Goal: Task Accomplishment & Management: Manage account settings

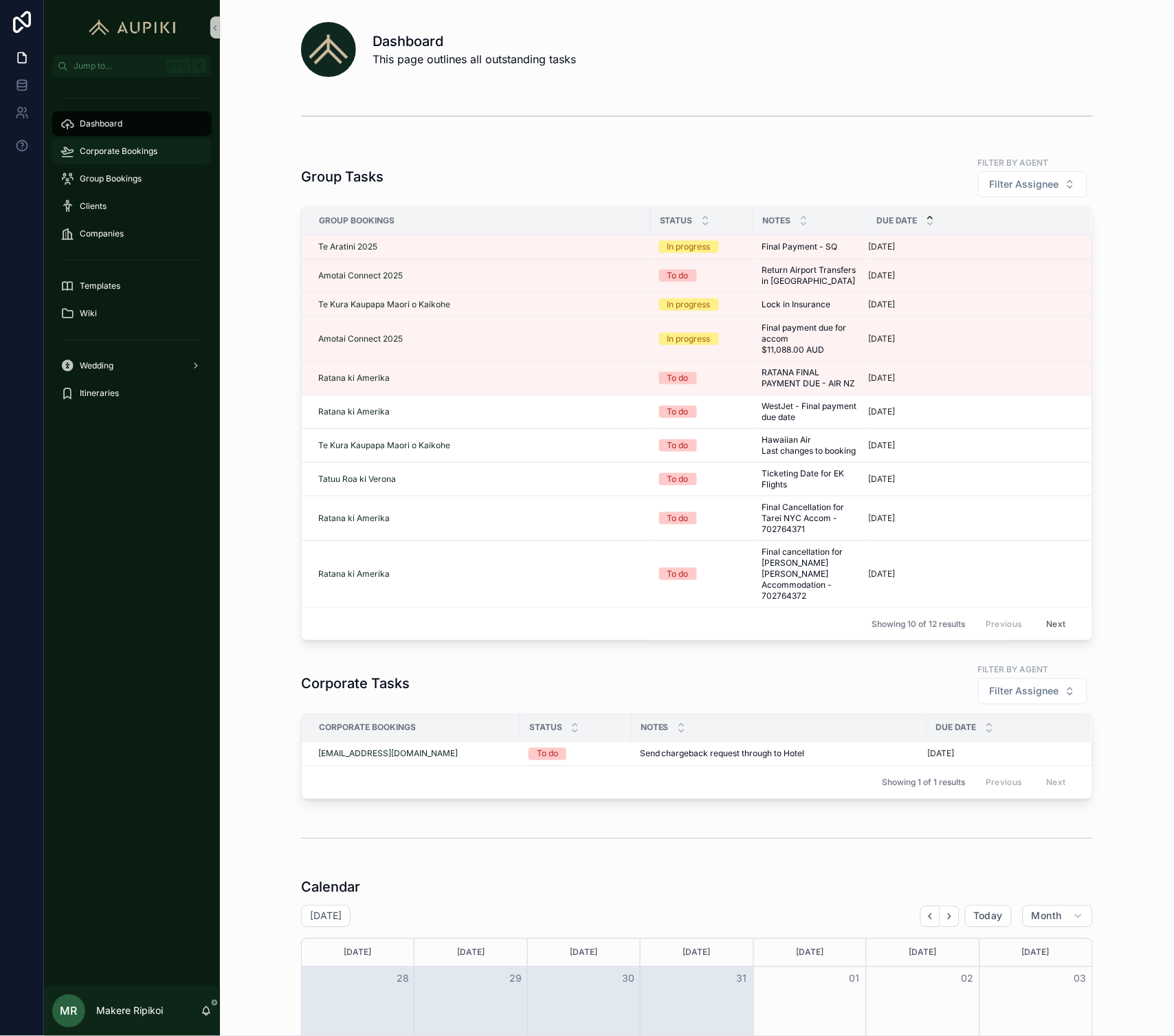
click at [139, 160] on div "Corporate Bookings" at bounding box center [132, 150] width 143 height 22
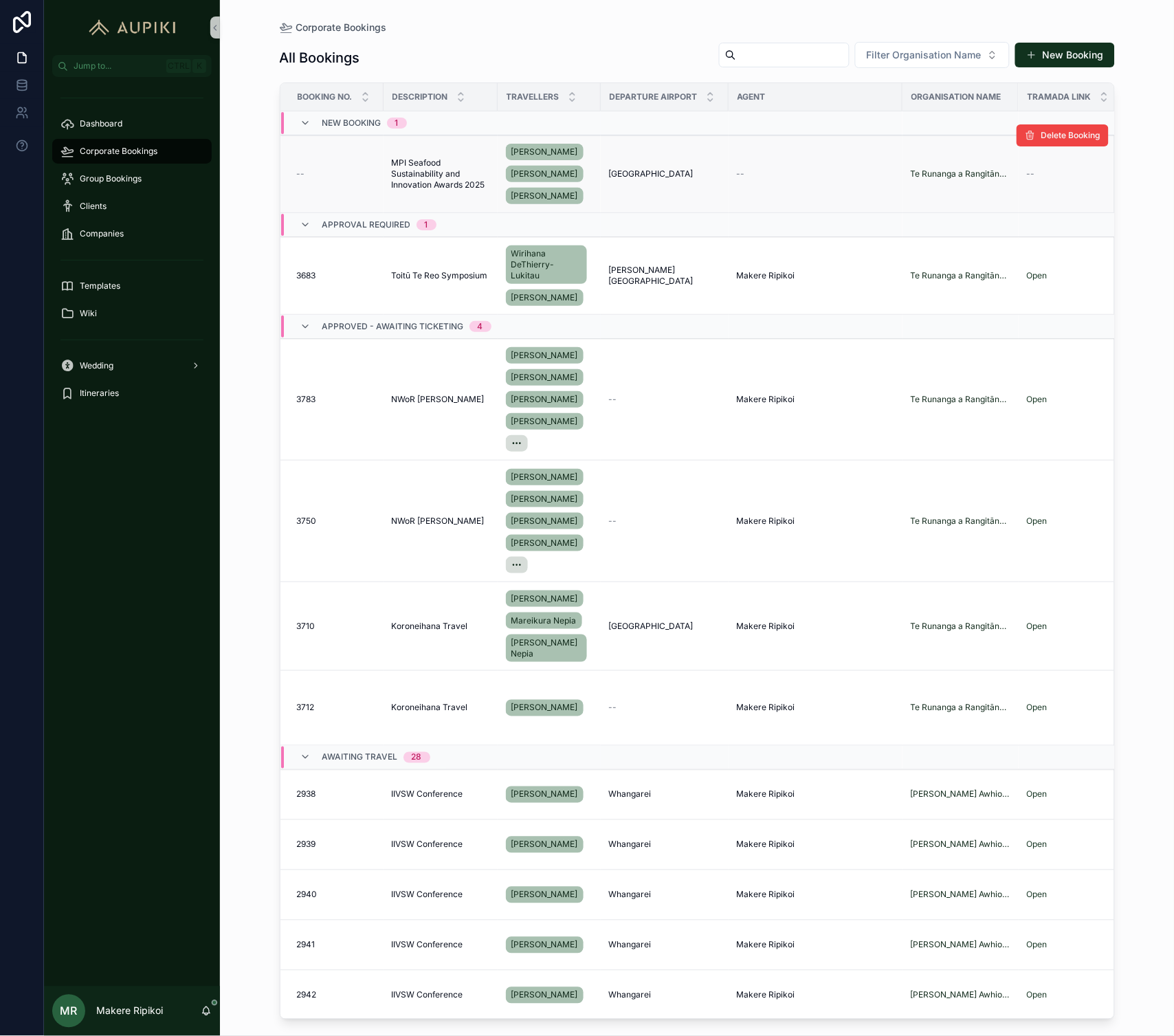
click at [449, 182] on span "MPI Seafood Sustainability and Innovation Awards 2025" at bounding box center [441, 173] width 98 height 33
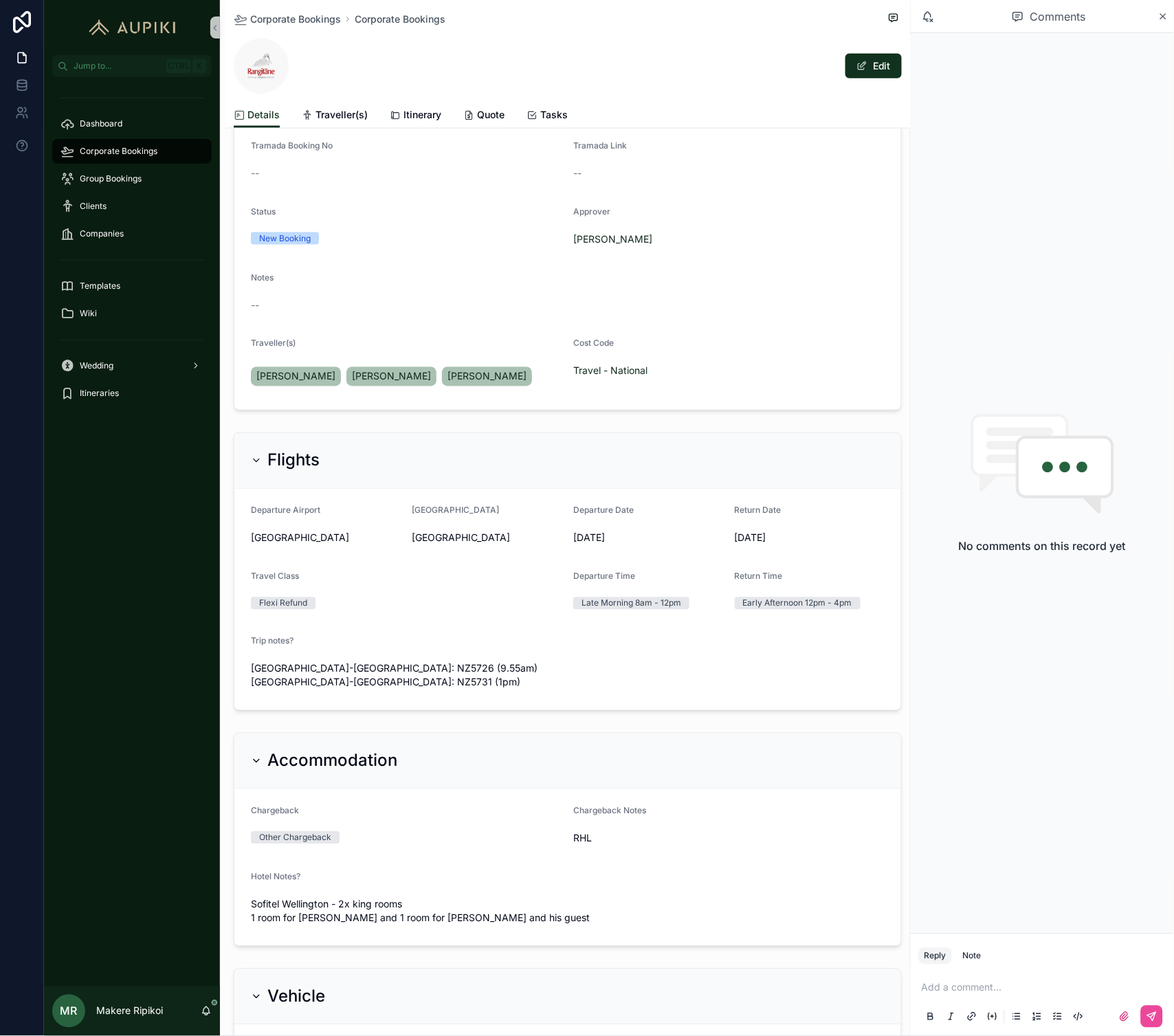
scroll to position [228, 0]
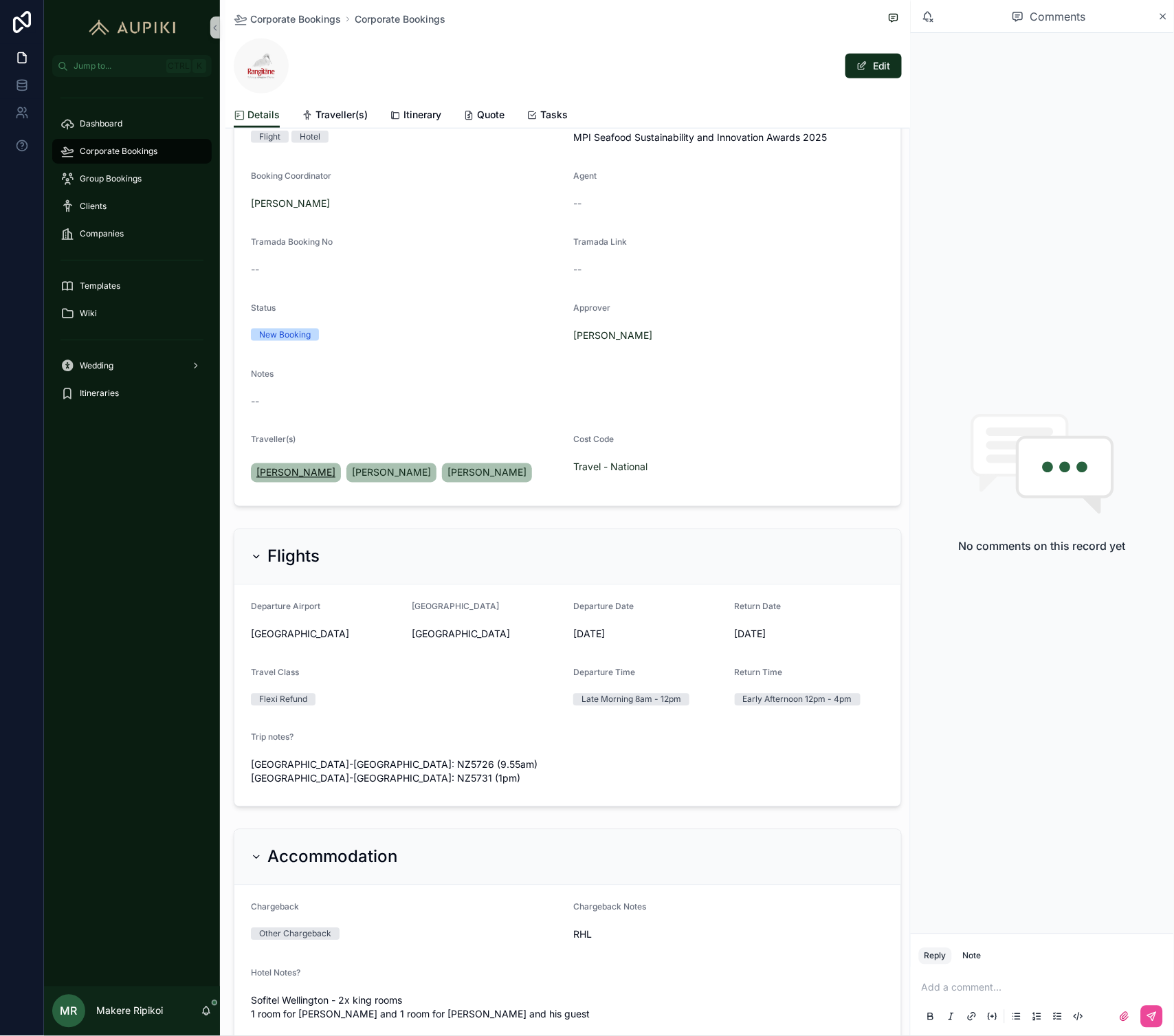
click at [291, 479] on link "[PERSON_NAME]" at bounding box center [296, 473] width 90 height 19
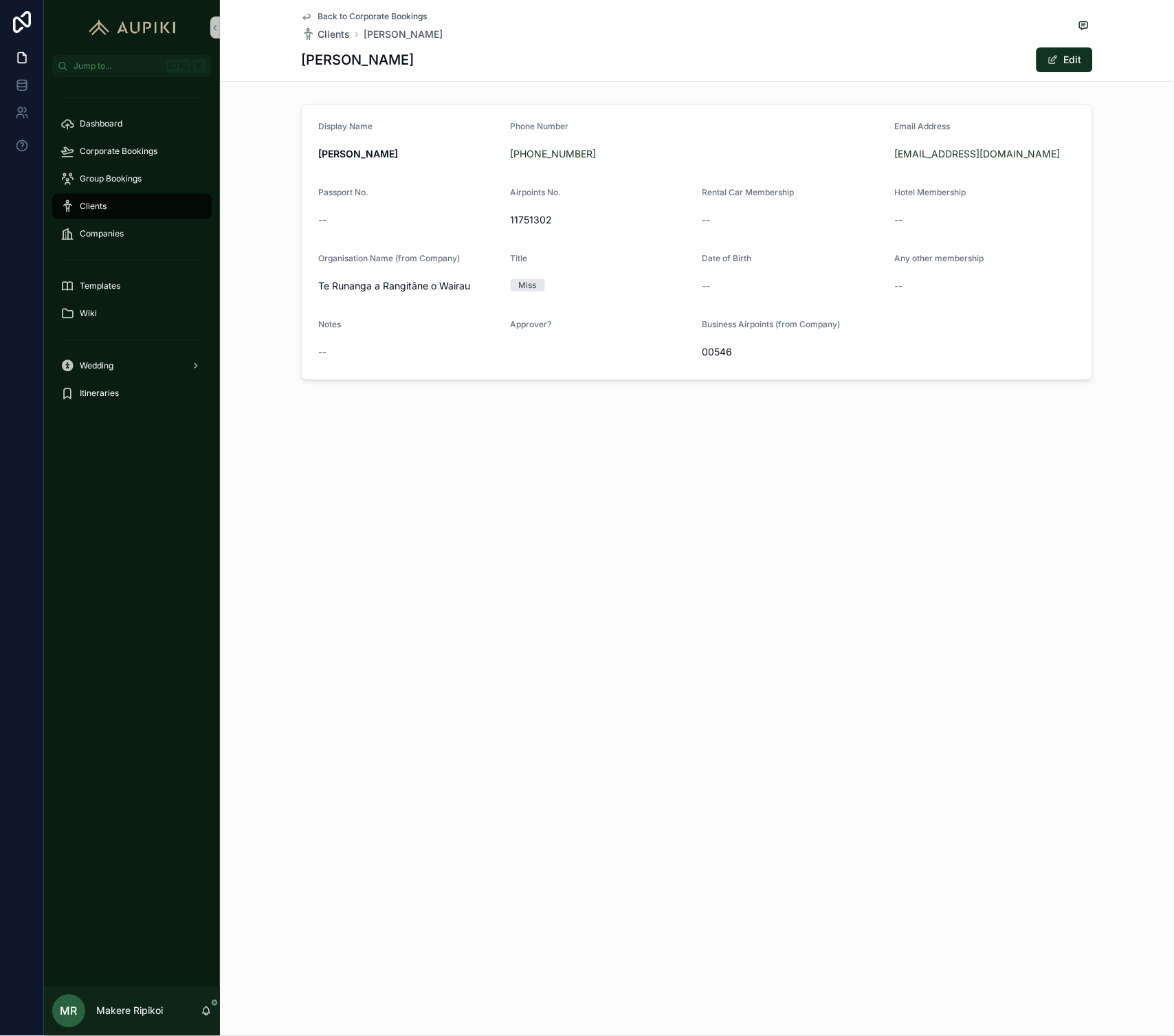
click at [355, 15] on span "Back to Corporate Bookings" at bounding box center [372, 17] width 109 height 11
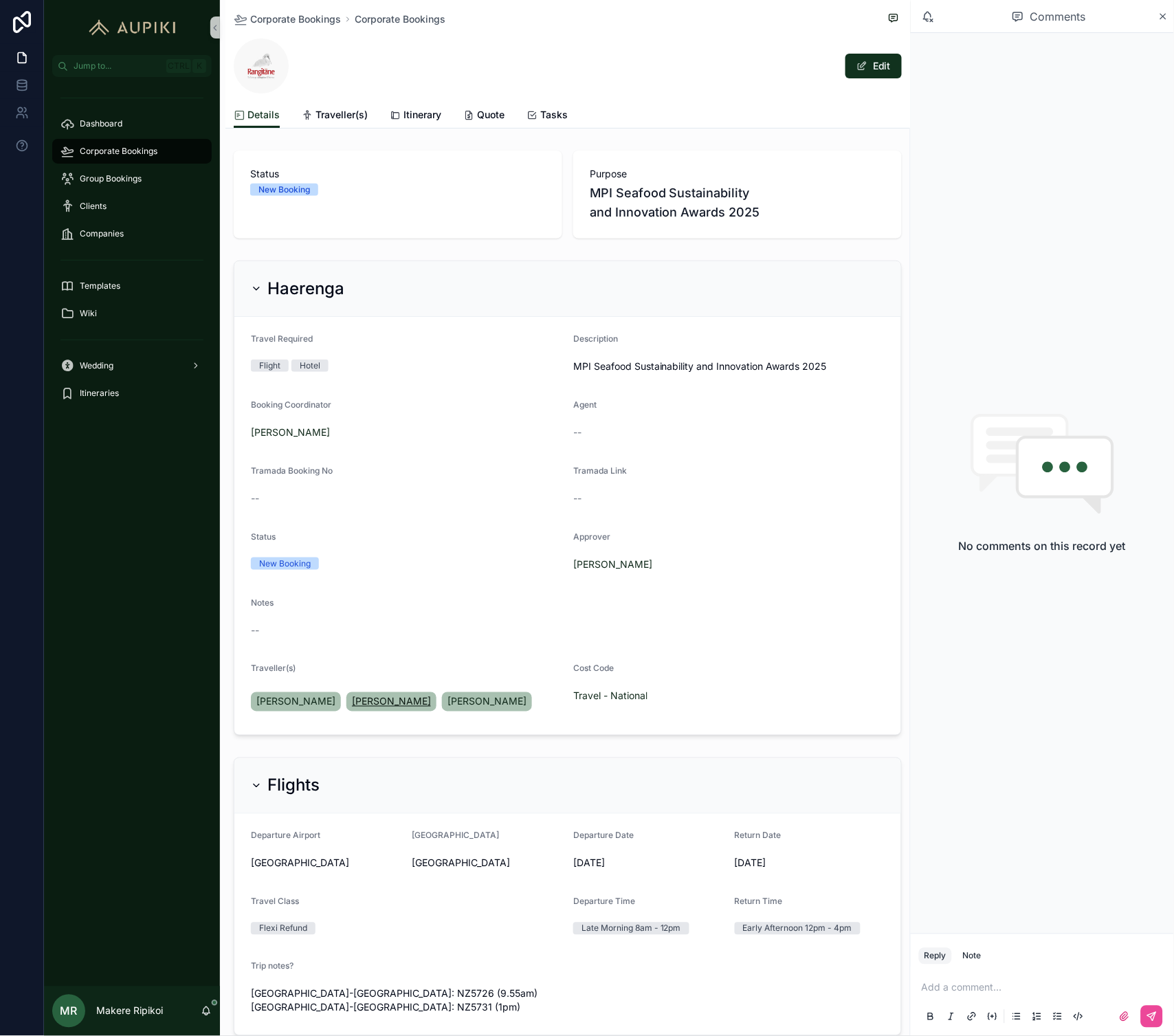
click at [406, 703] on span "[PERSON_NAME]" at bounding box center [391, 701] width 79 height 14
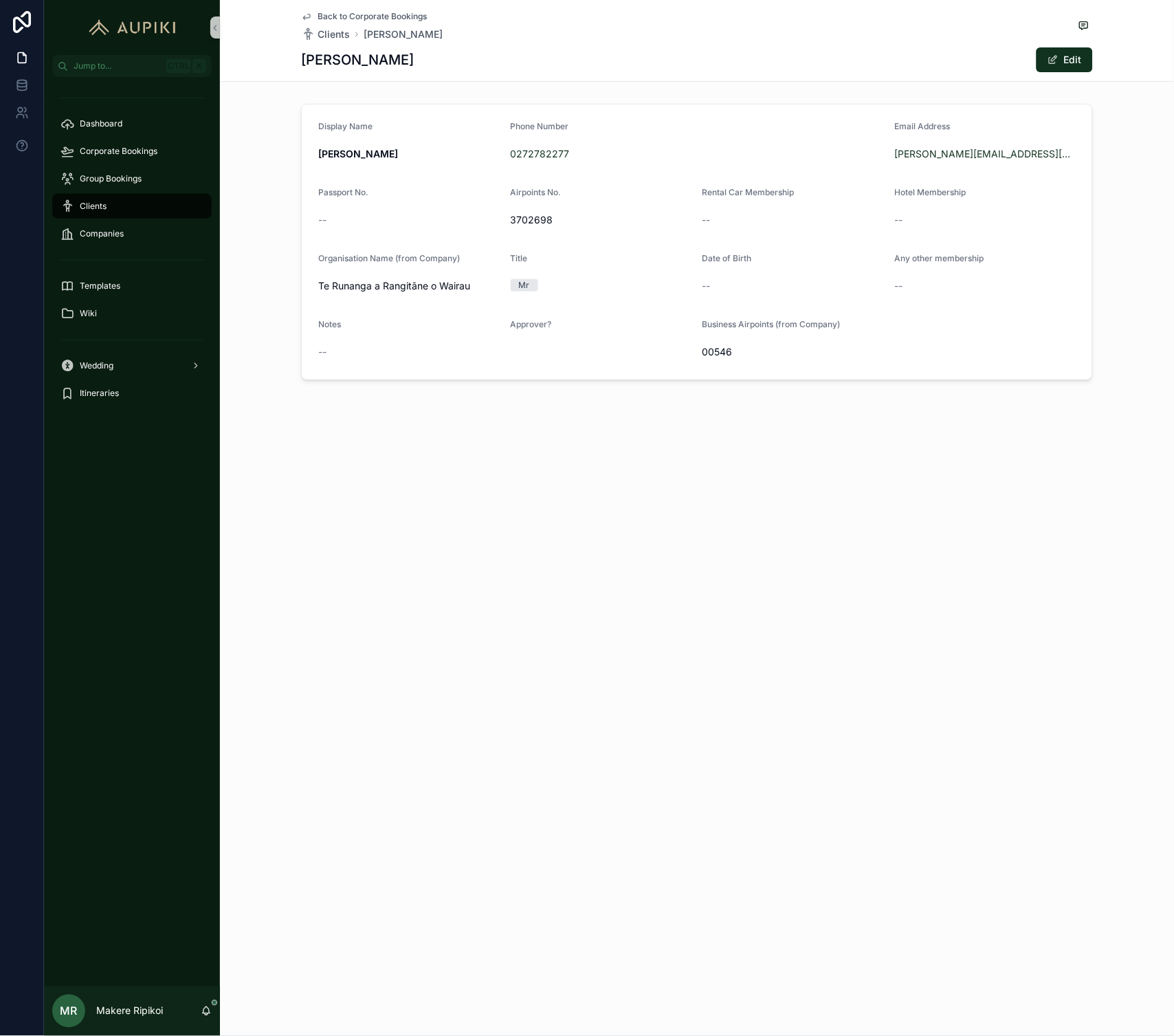
drag, startPoint x: 405, startPoint y: 16, endPoint x: 99, endPoint y: 104, distance: 318.4
click at [405, 16] on span "Back to Corporate Bookings" at bounding box center [372, 17] width 109 height 11
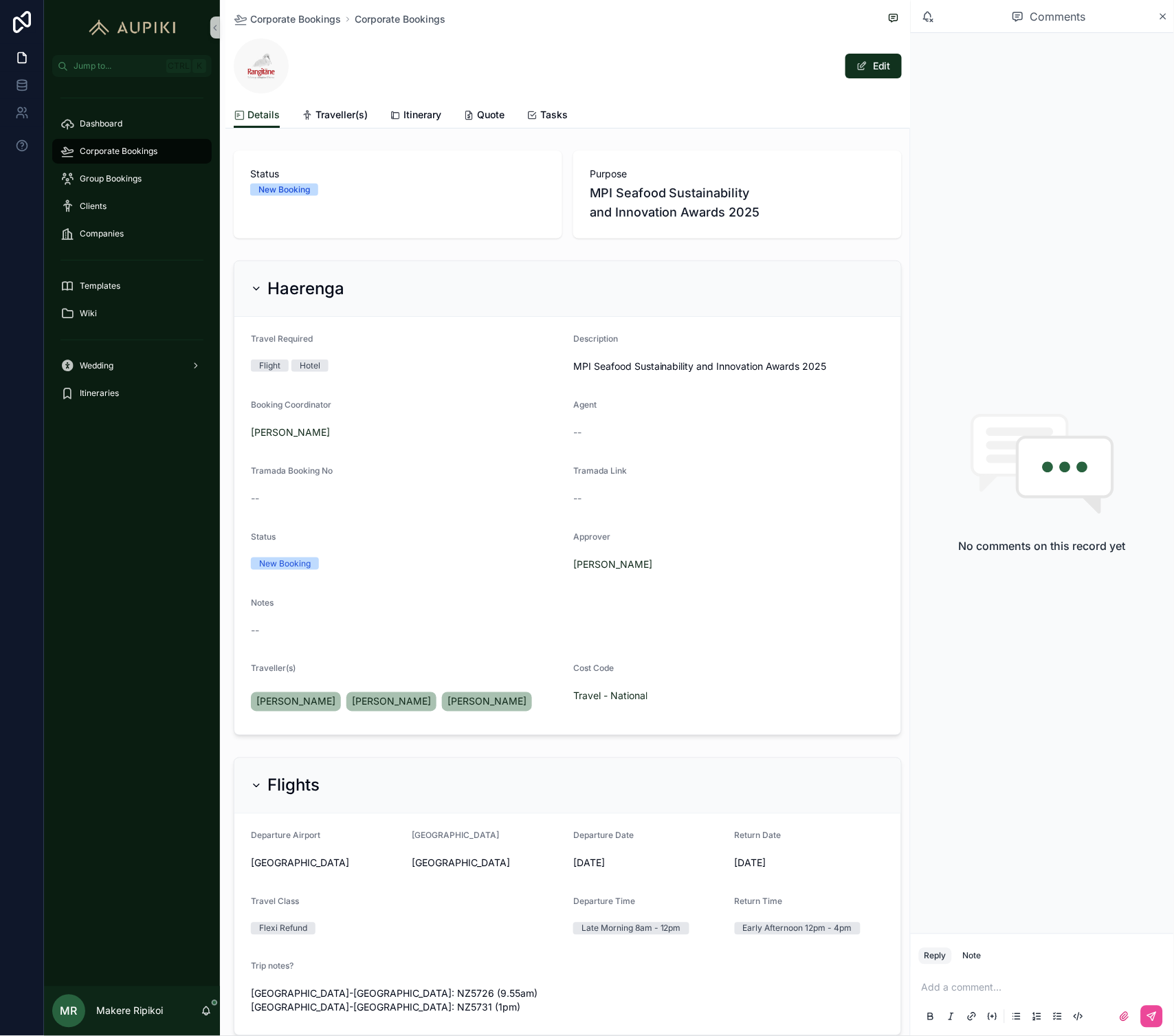
click at [511, 713] on div "[PERSON_NAME] [PERSON_NAME] [PERSON_NAME]" at bounding box center [394, 701] width 287 height 24
click at [509, 711] on div "[PERSON_NAME] [PERSON_NAME] [PERSON_NAME]" at bounding box center [394, 701] width 287 height 24
click at [498, 704] on span "[PERSON_NAME]" at bounding box center [487, 701] width 79 height 14
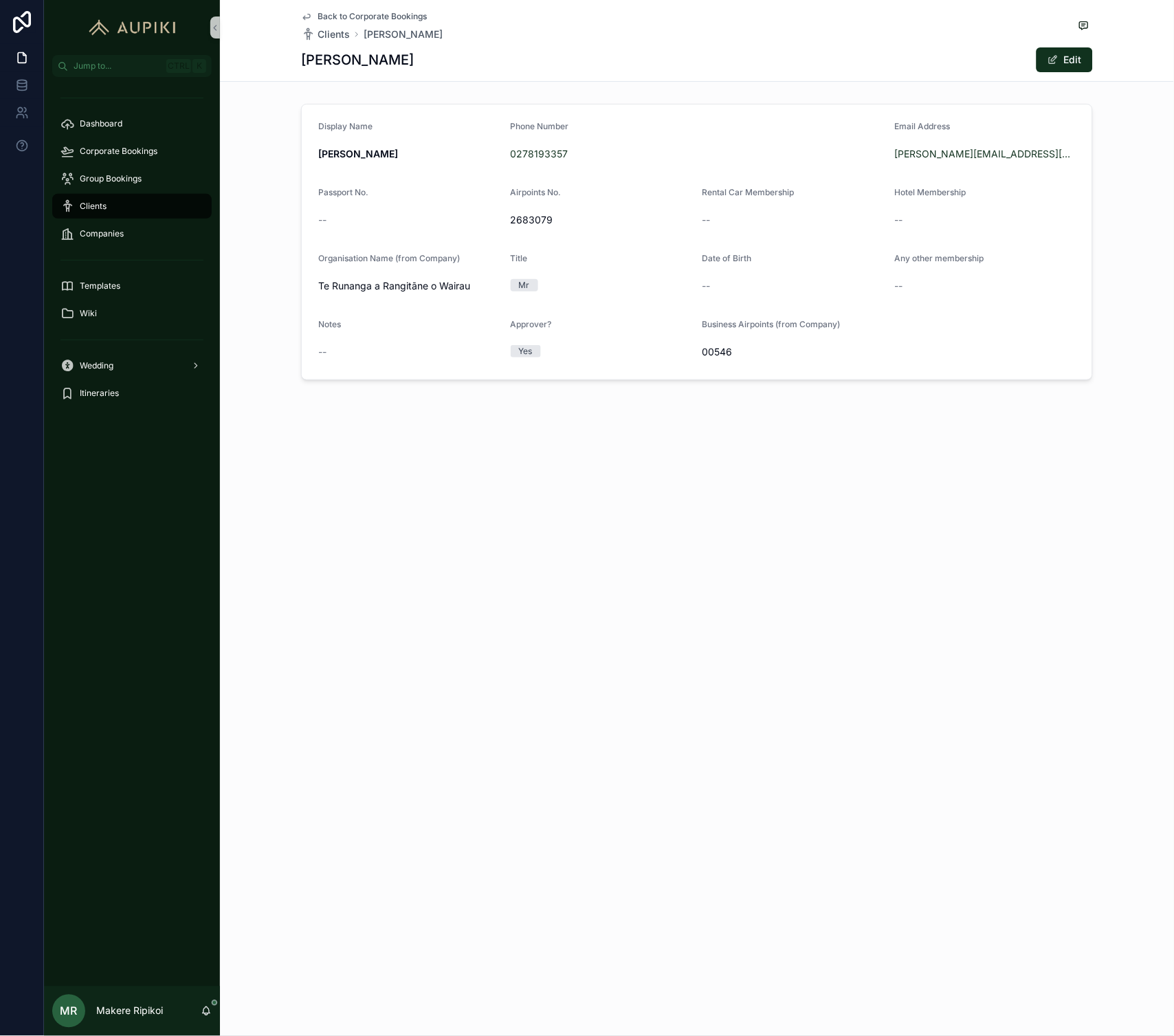
click at [375, 14] on span "Back to Corporate Bookings" at bounding box center [372, 17] width 109 height 11
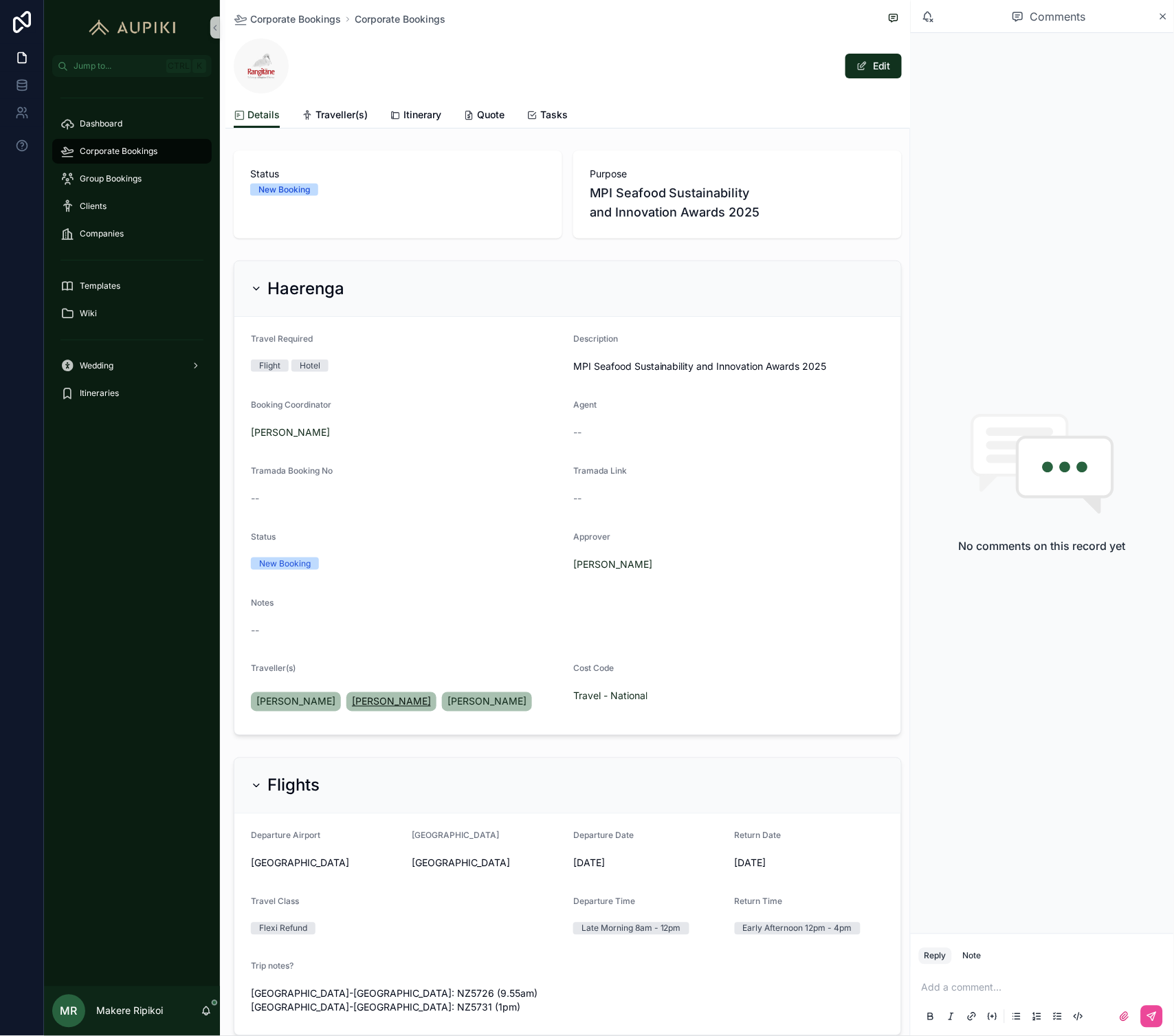
click at [378, 695] on span "[PERSON_NAME]" at bounding box center [391, 701] width 79 height 14
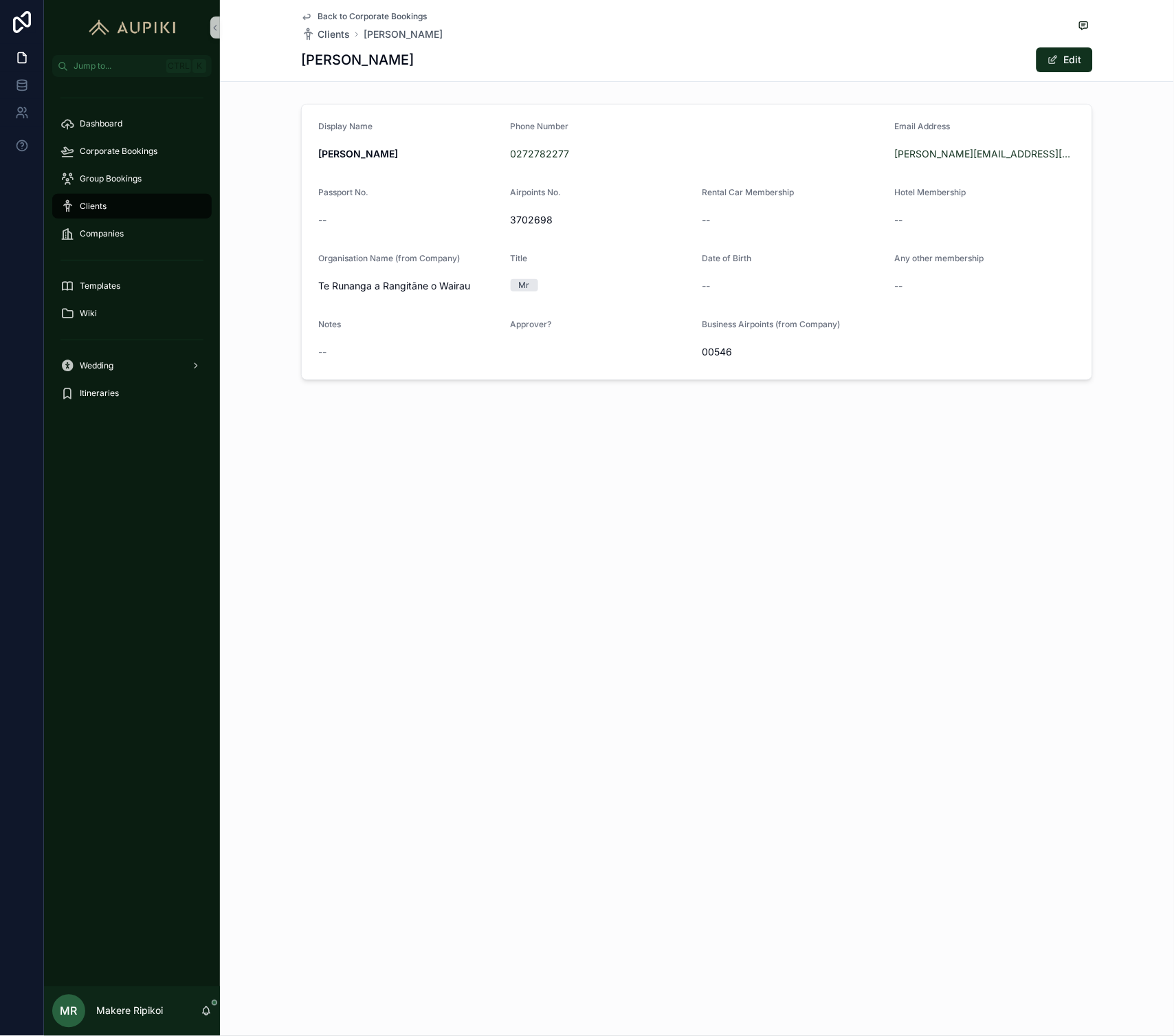
click at [354, 18] on span "Back to Corporate Bookings" at bounding box center [372, 17] width 109 height 11
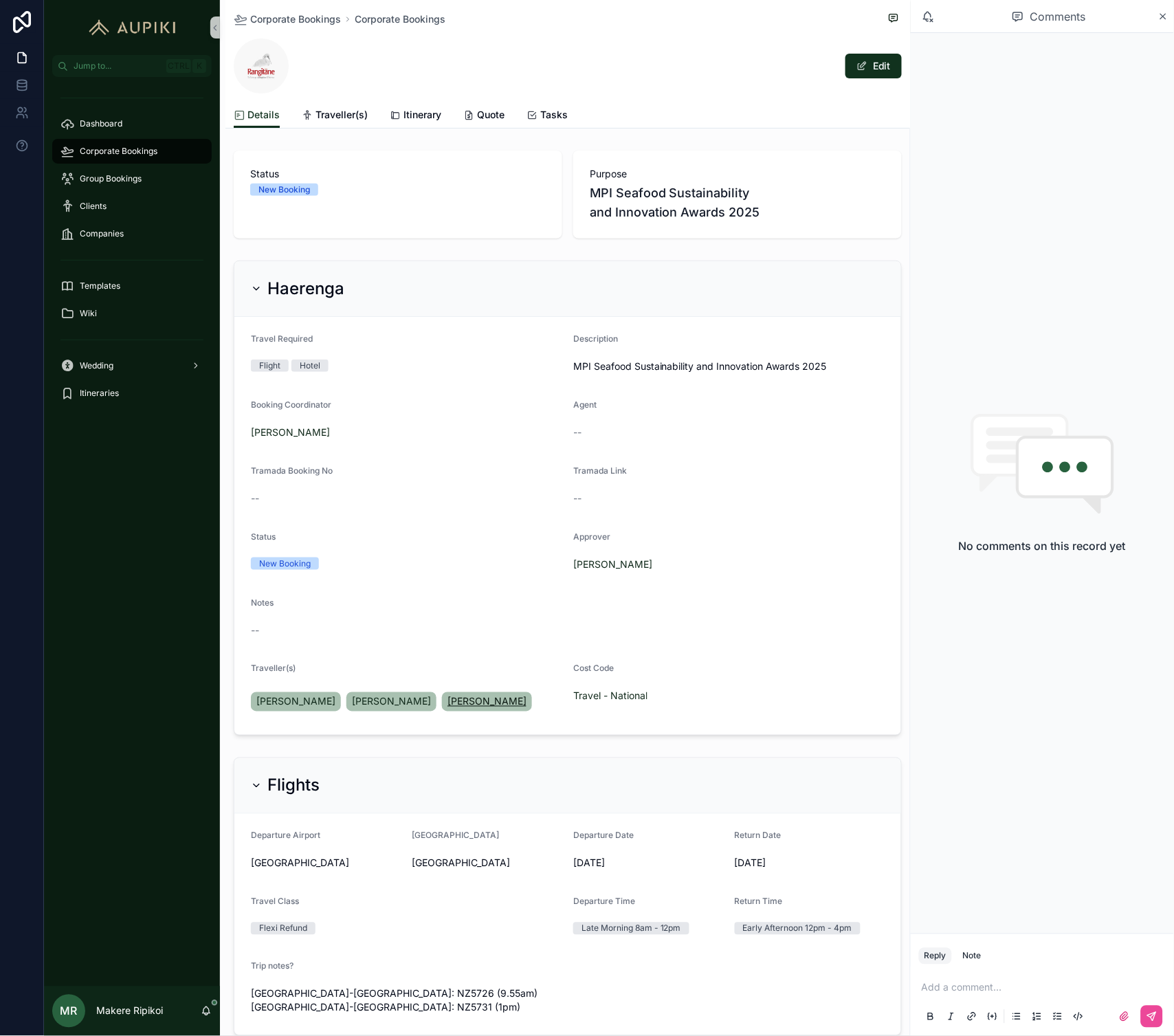
click at [471, 692] on link "[PERSON_NAME]" at bounding box center [487, 701] width 90 height 19
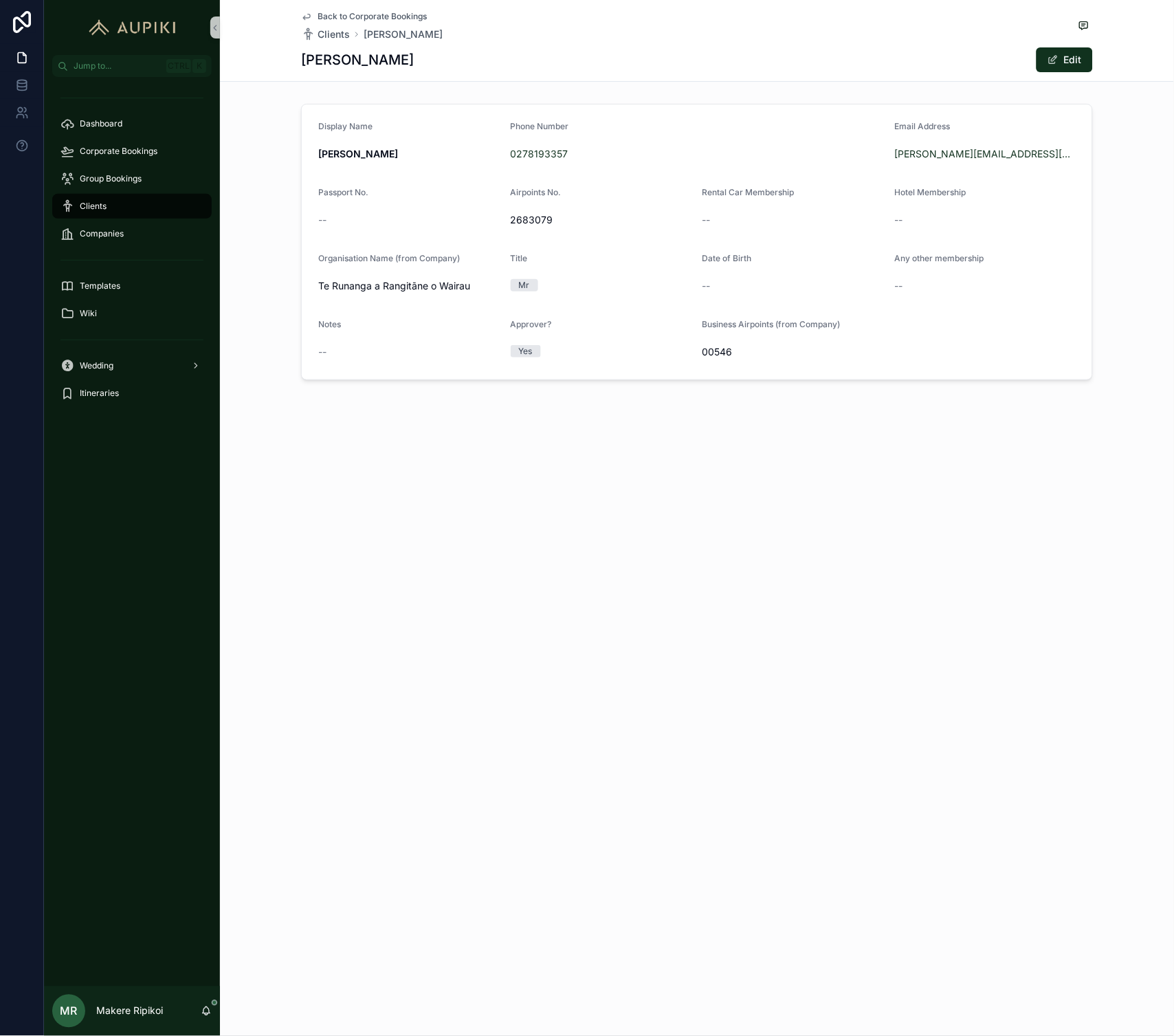
click at [353, 9] on div "Back to Corporate Bookings Clients [PERSON_NAME] [PERSON_NAME] Edit" at bounding box center [697, 40] width 791 height 81
click at [353, 11] on span "Back to Corporate Bookings" at bounding box center [372, 17] width 109 height 11
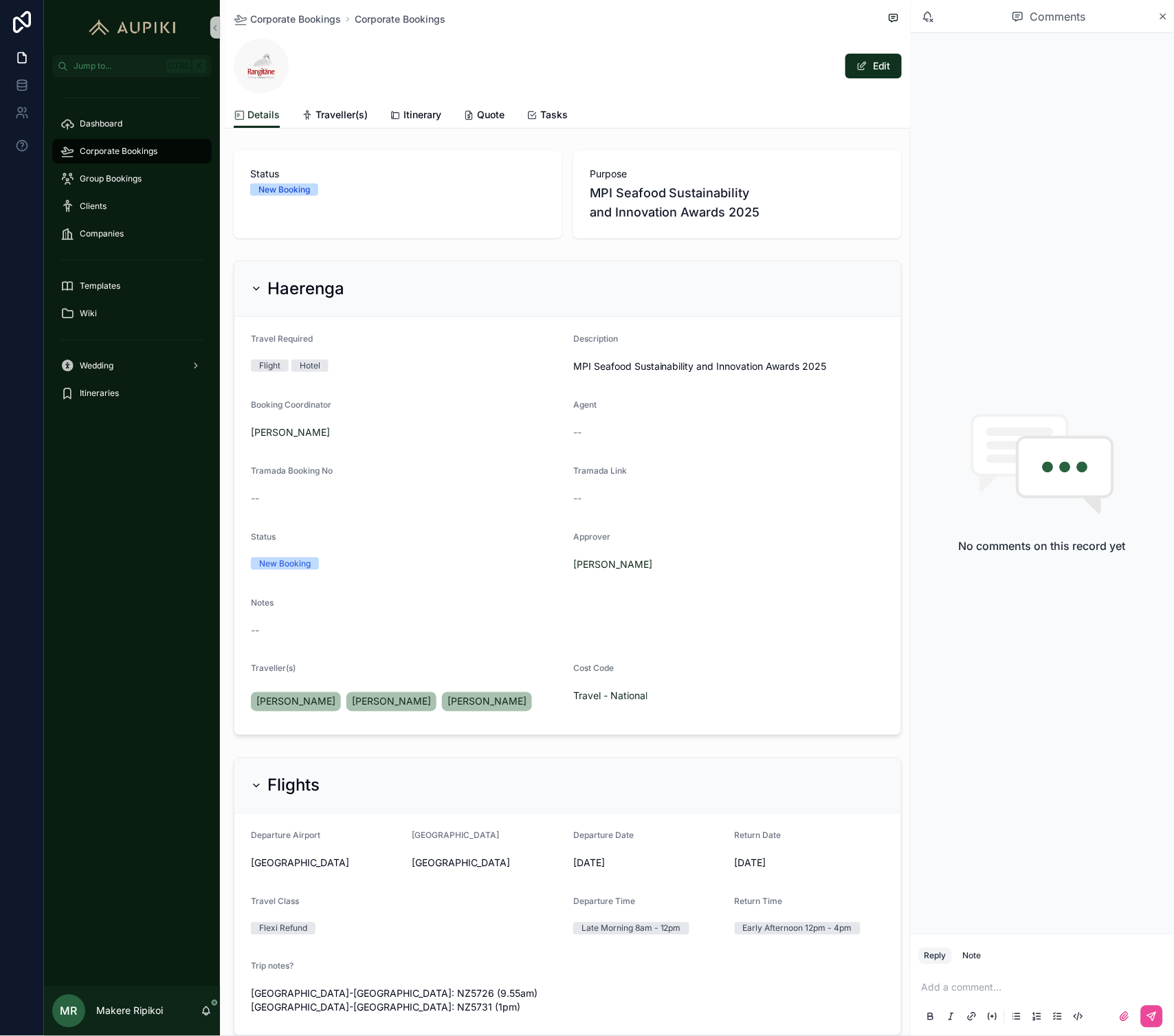
click at [139, 598] on div "Dashboard Corporate Bookings Group Bookings Clients Companies Templates Wiki We…" at bounding box center [132, 531] width 176 height 909
click at [105, 146] on span "Corporate Bookings" at bounding box center [118, 151] width 78 height 11
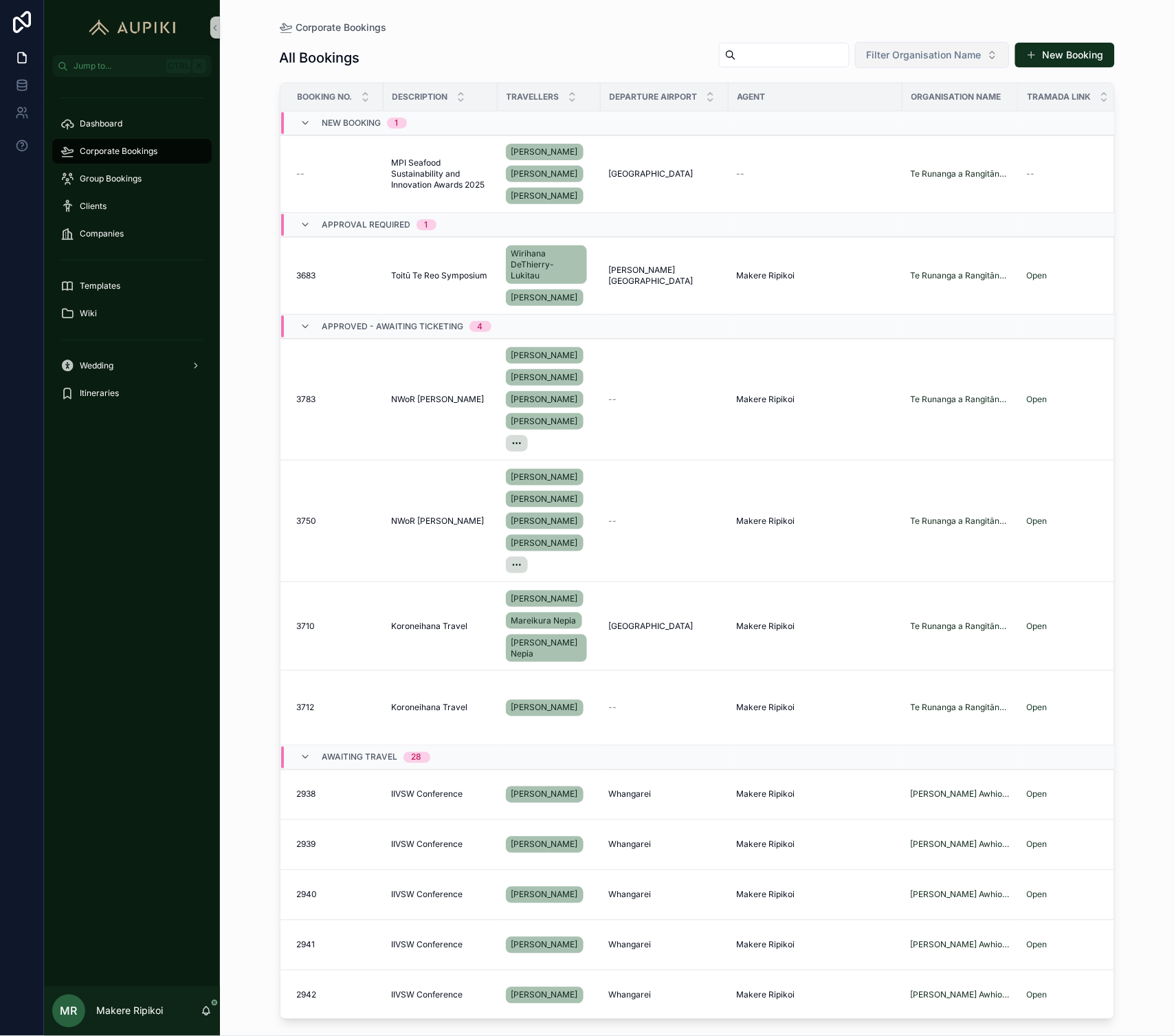
click at [921, 63] on button "Filter Organisation Name" at bounding box center [931, 55] width 154 height 26
type input "*******"
click at [891, 112] on span "[PERSON_NAME] o Tainui" at bounding box center [914, 110] width 117 height 14
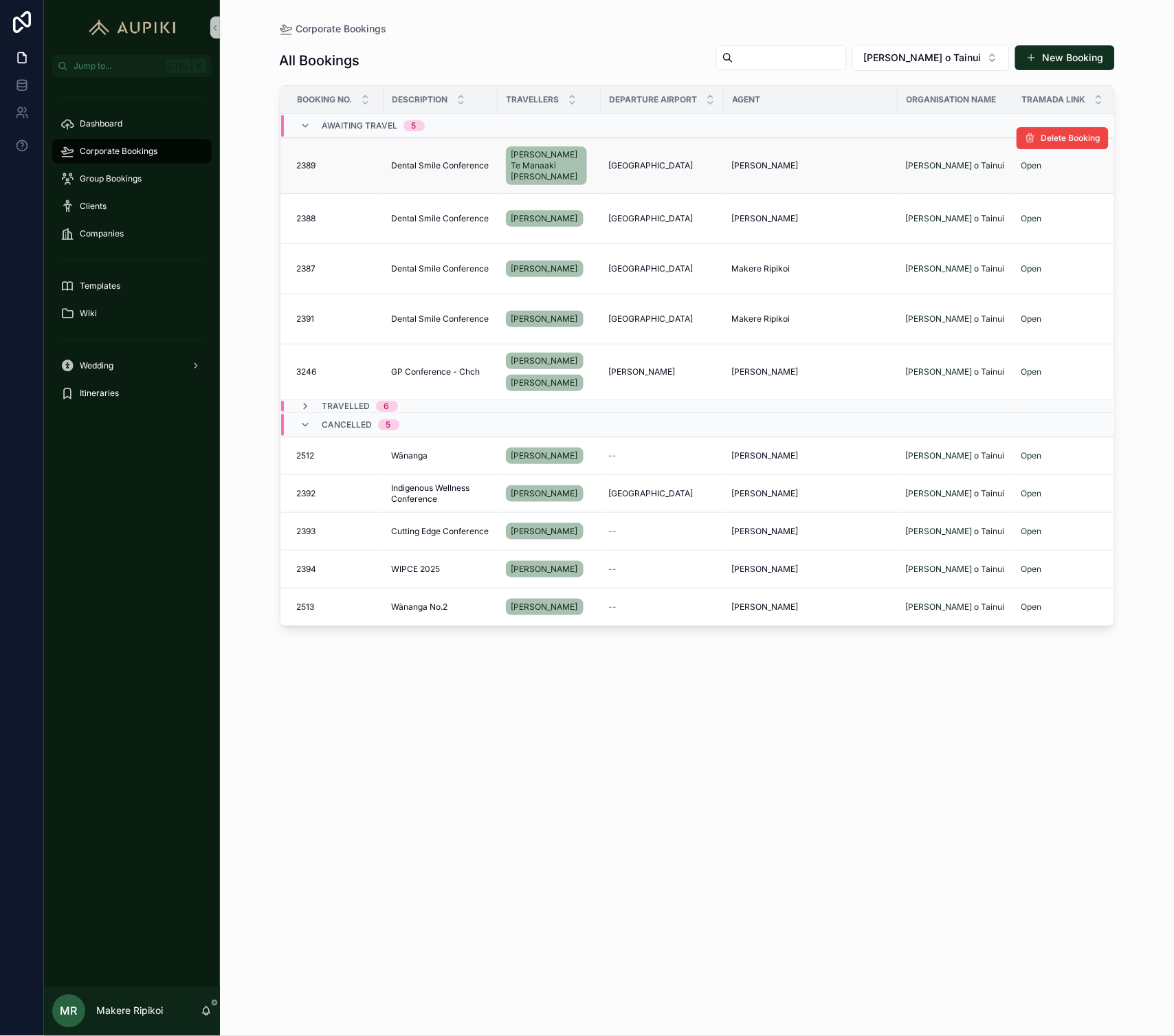
click at [454, 164] on span "Dental Smile Conference" at bounding box center [441, 165] width 98 height 11
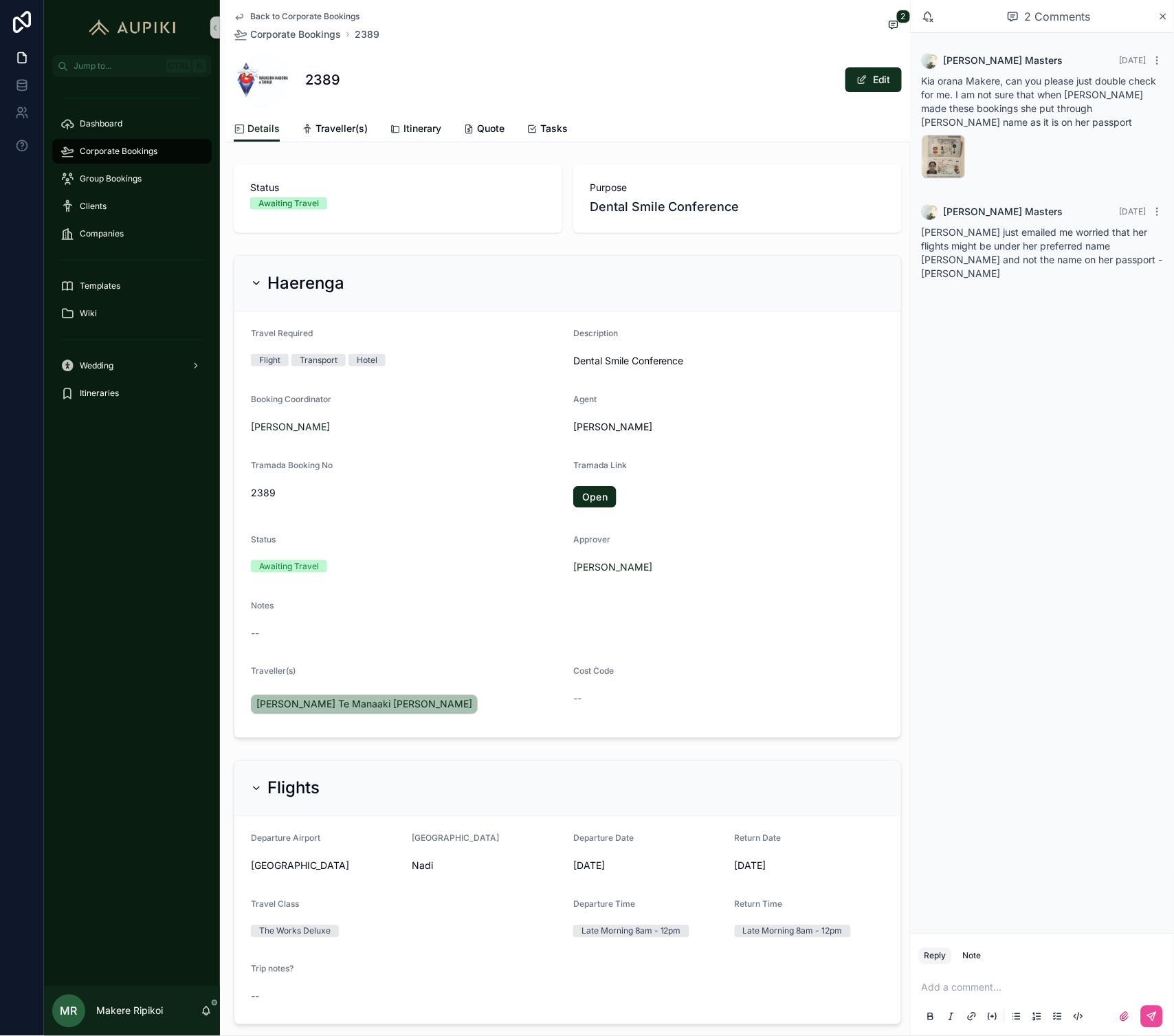
click at [414, 121] on span "Itinerary" at bounding box center [422, 128] width 38 height 14
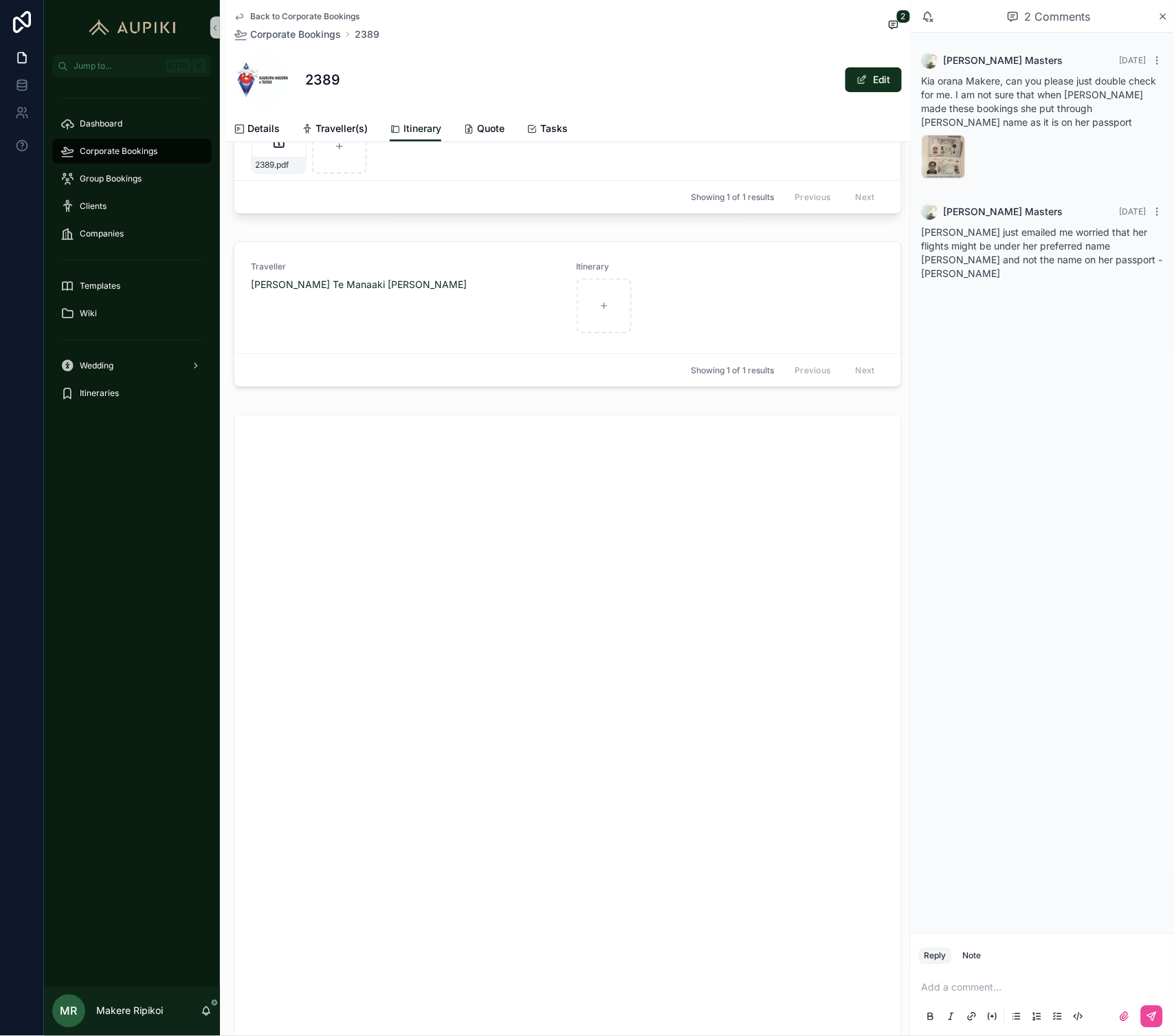
scroll to position [228, 0]
click at [119, 143] on div "Corporate Bookings" at bounding box center [132, 150] width 143 height 22
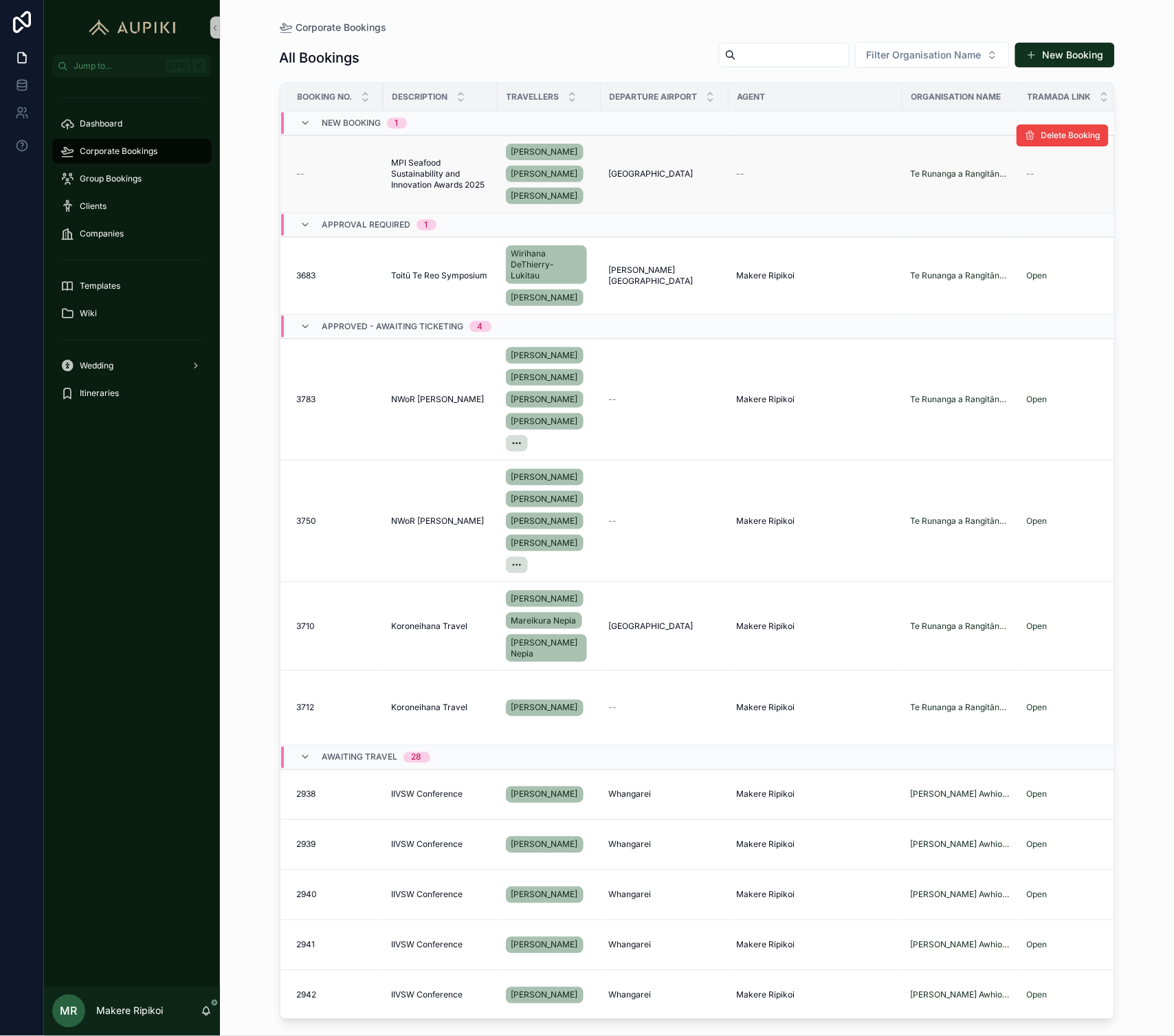
click at [433, 178] on span "MPI Seafood Sustainability and Innovation Awards 2025" at bounding box center [441, 173] width 98 height 33
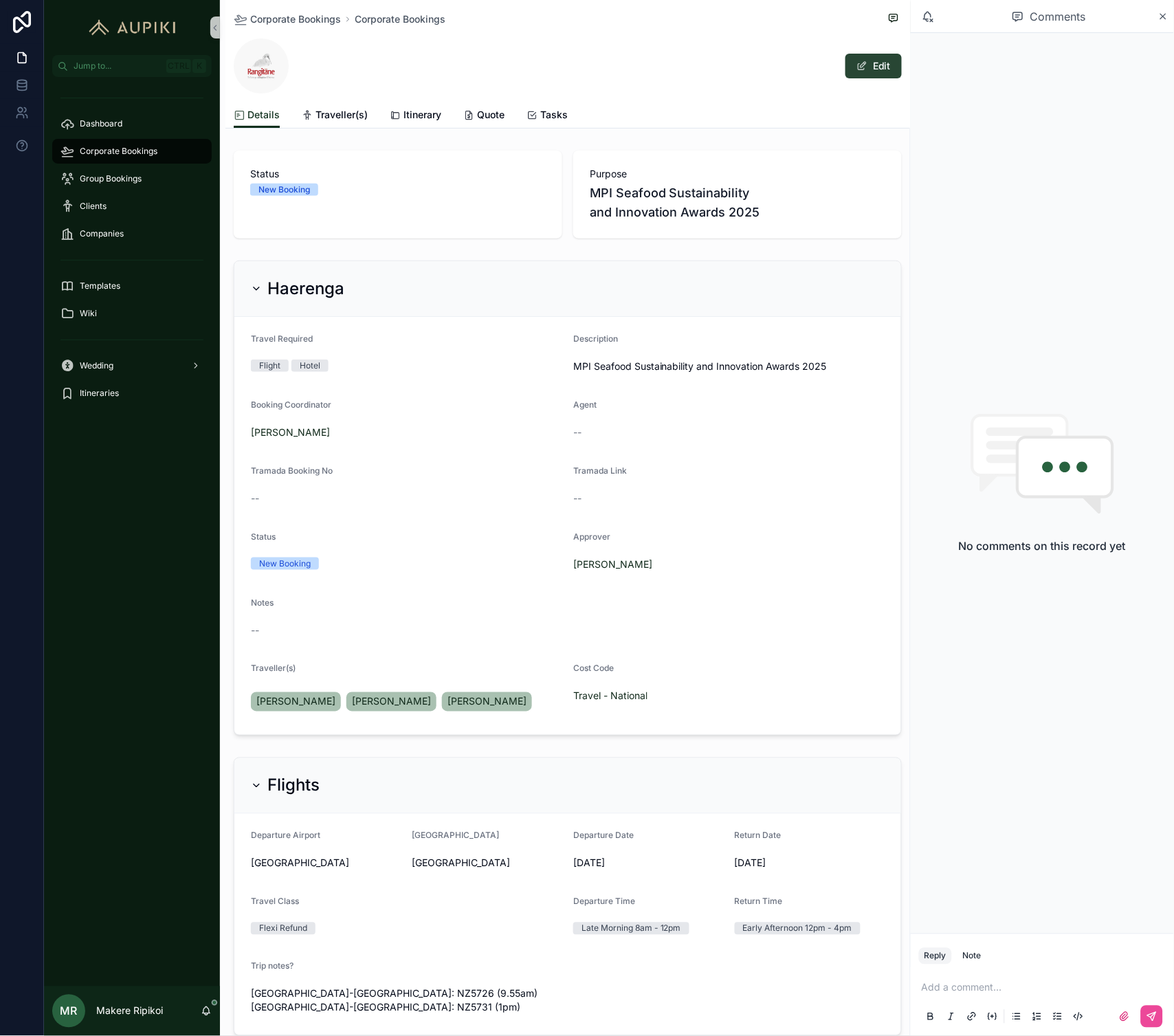
click at [856, 71] on span "scrollable content" at bounding box center [862, 66] width 11 height 11
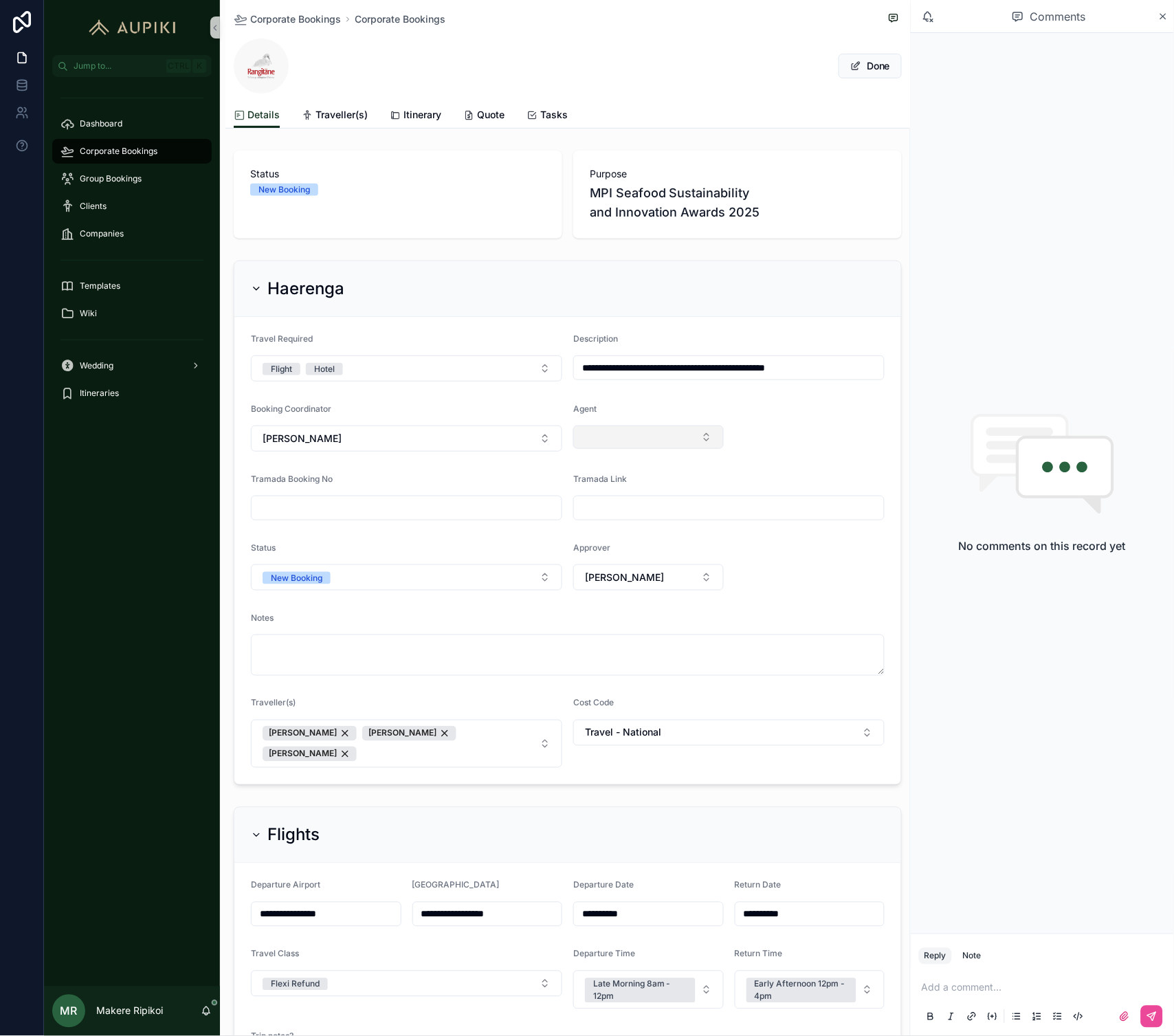
click at [633, 442] on button "Select Button" at bounding box center [649, 436] width 150 height 24
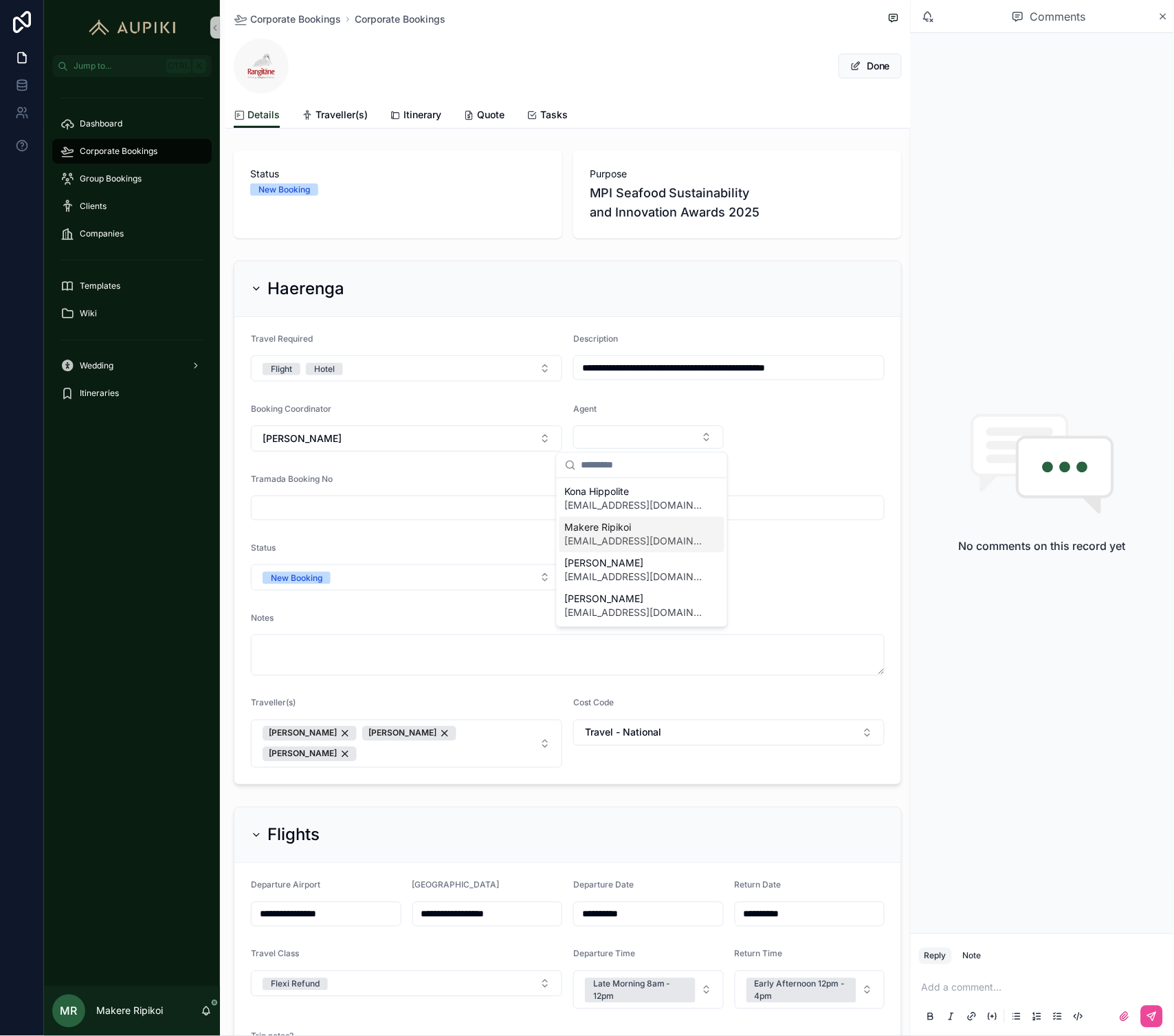
click at [609, 533] on span "Makere Ripikoi" at bounding box center [634, 527] width 137 height 14
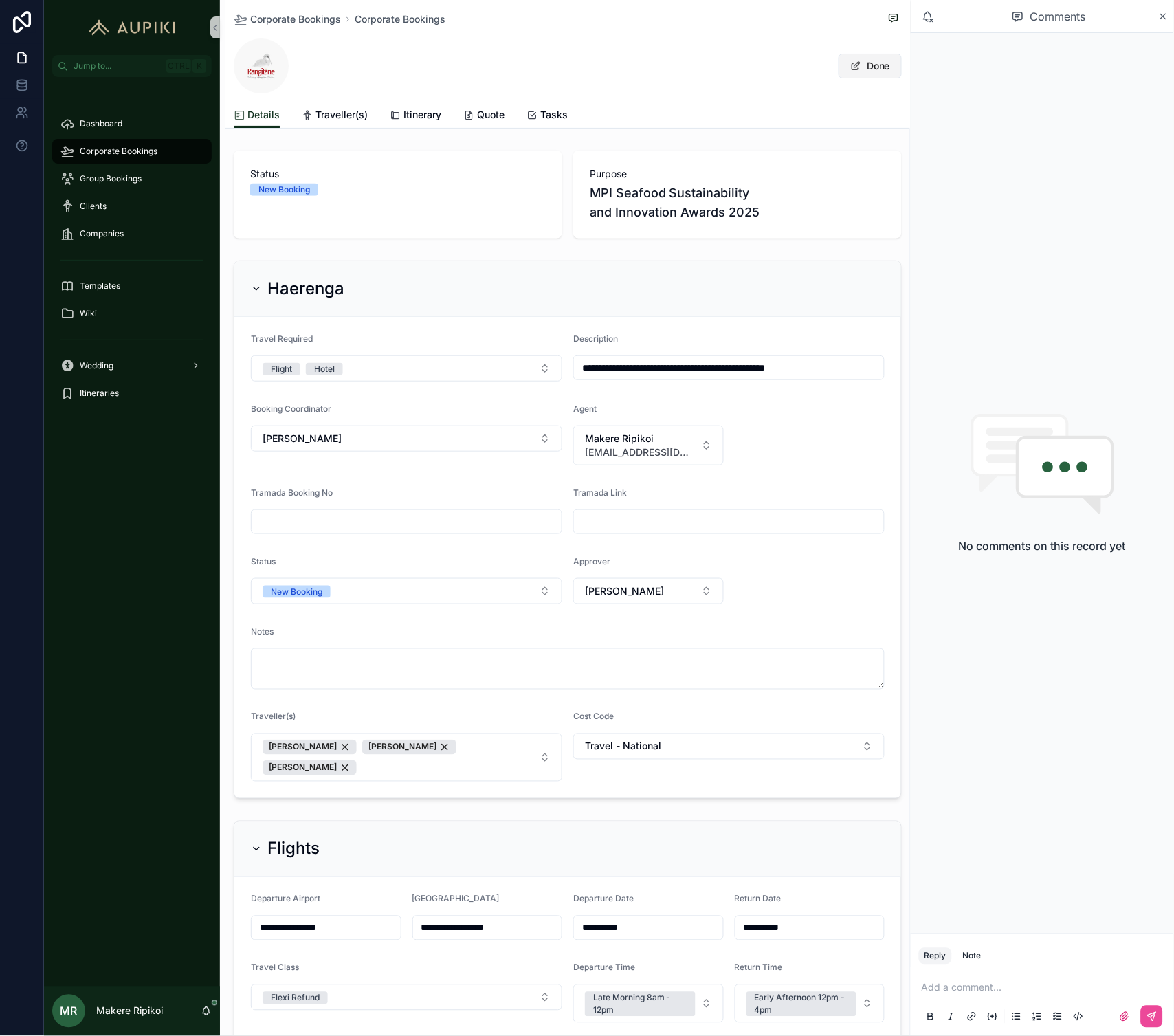
click at [854, 63] on button "Done" at bounding box center [869, 66] width 63 height 24
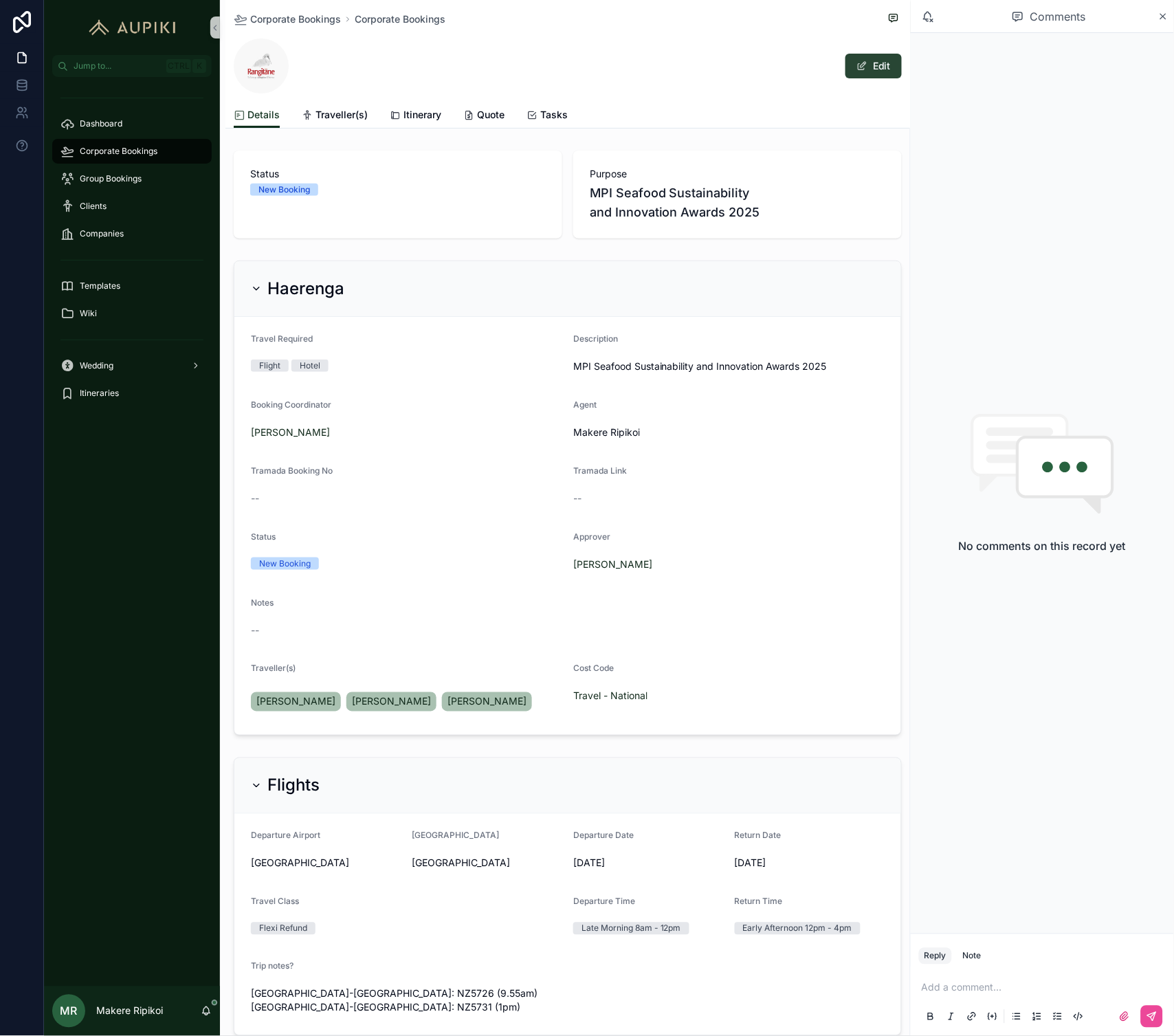
click at [875, 63] on button "Edit" at bounding box center [873, 66] width 56 height 24
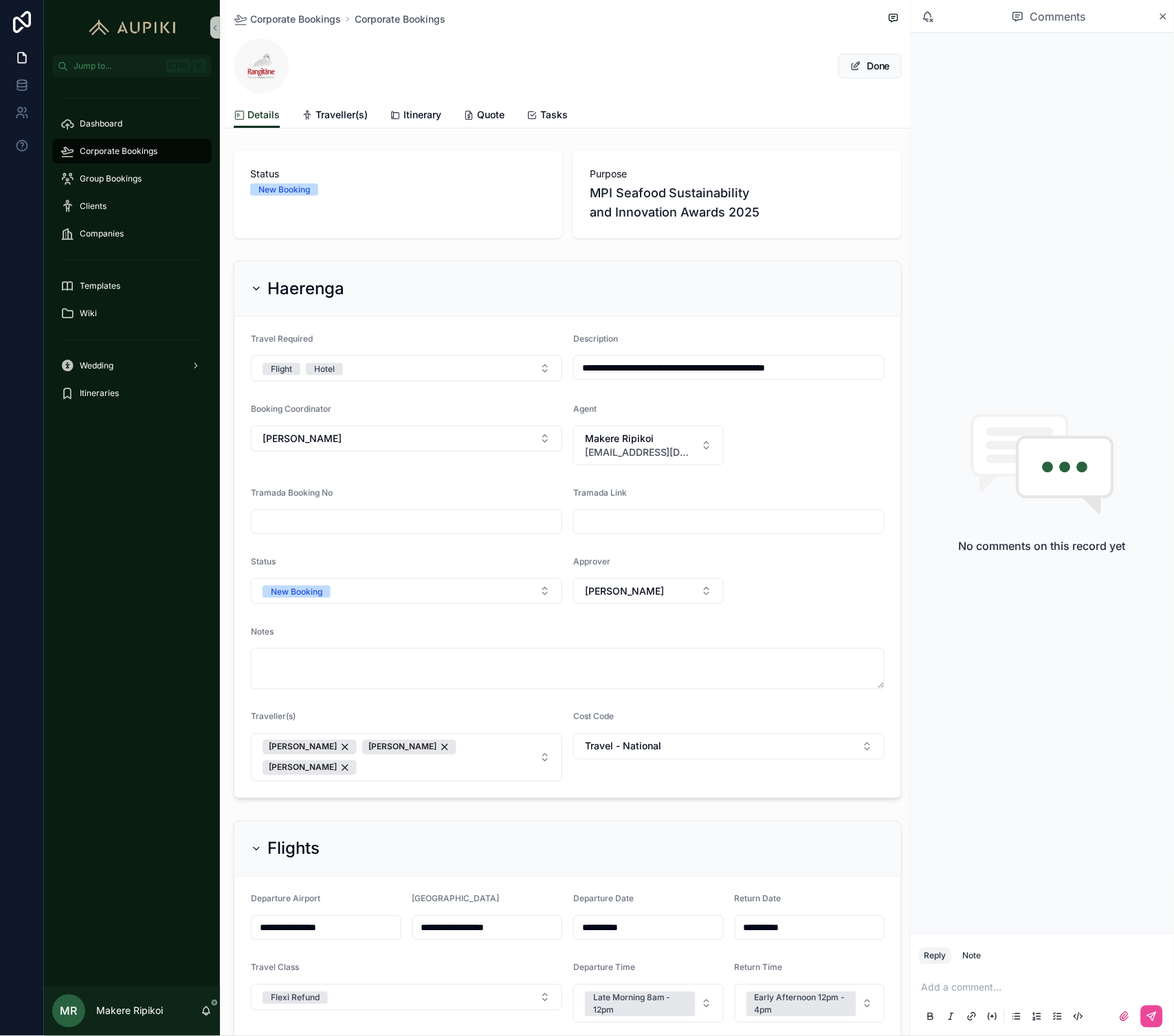
click at [463, 525] on input "scrollable content" at bounding box center [407, 522] width 310 height 19
type input "****"
click at [860, 57] on span "Done" at bounding box center [869, 66] width 63 height 24
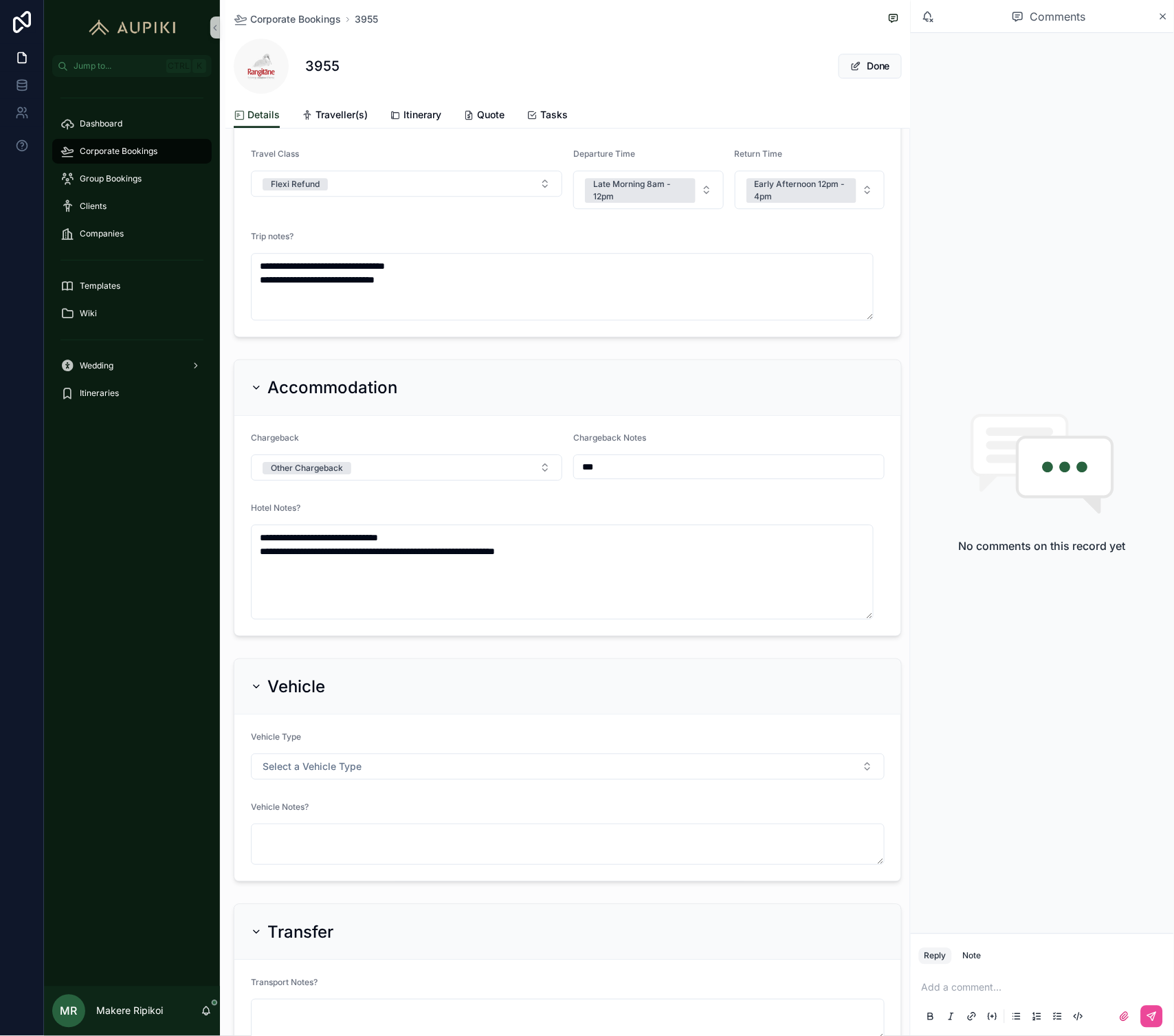
scroll to position [840, 0]
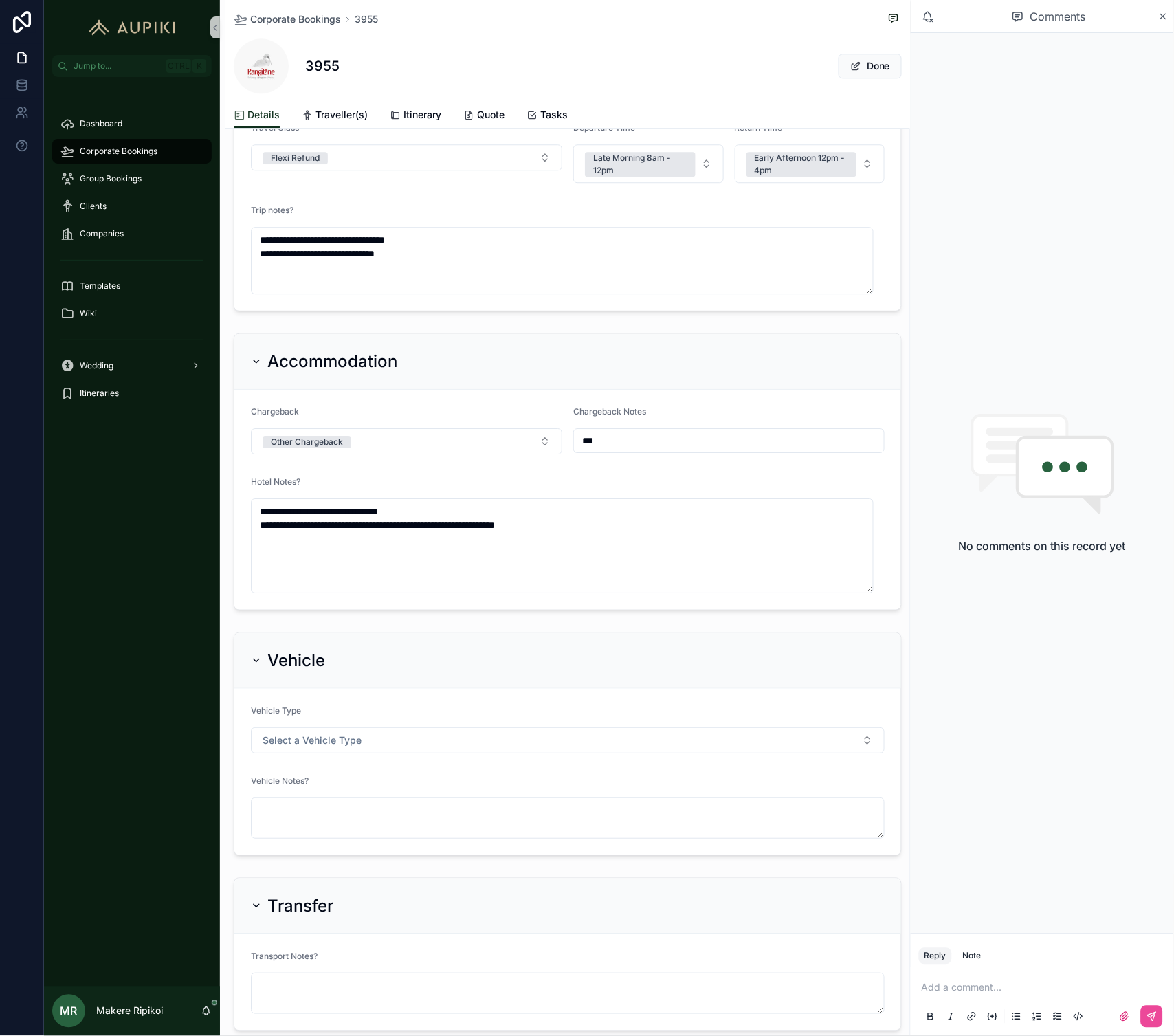
type input "**********"
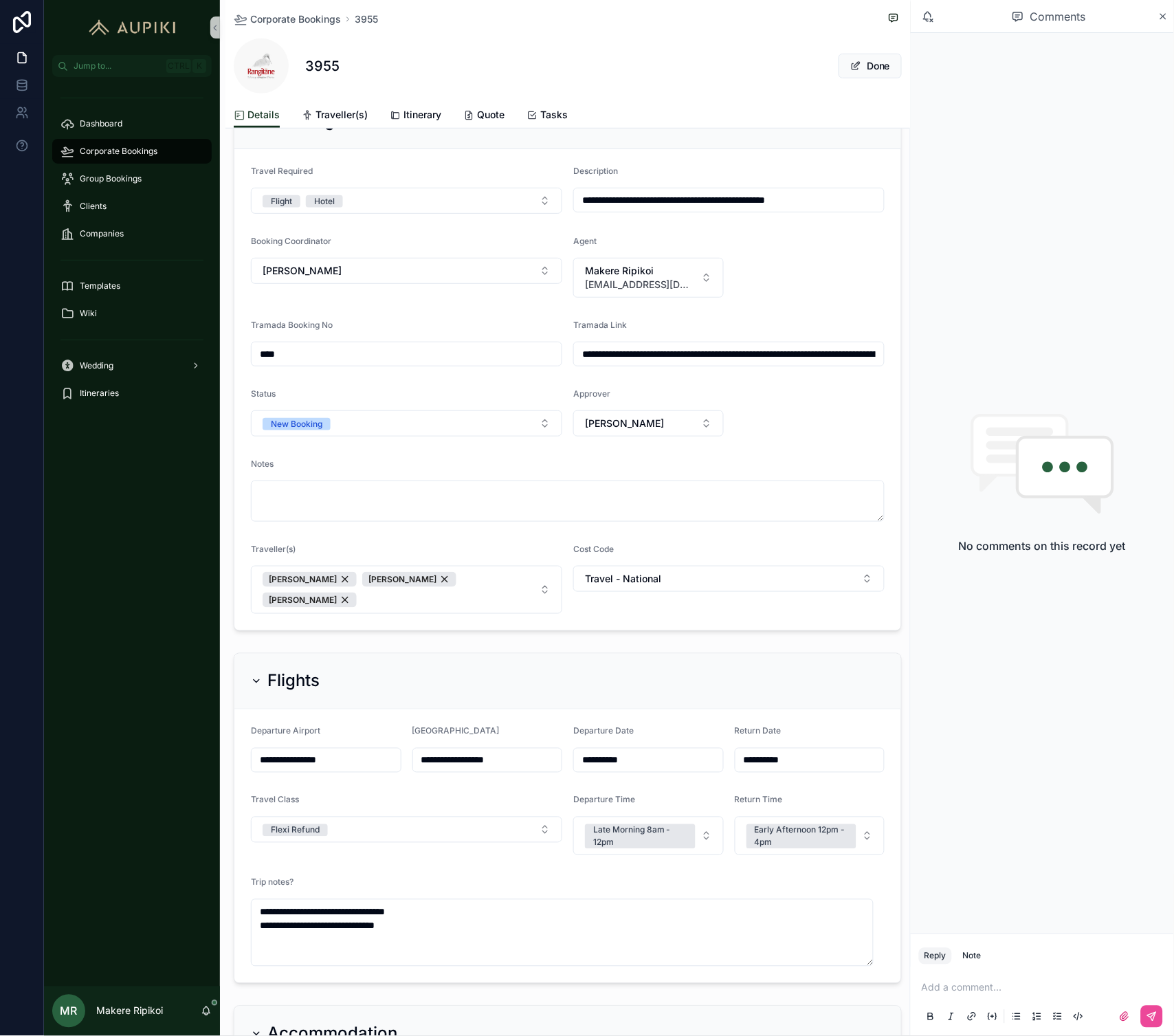
scroll to position [146, 0]
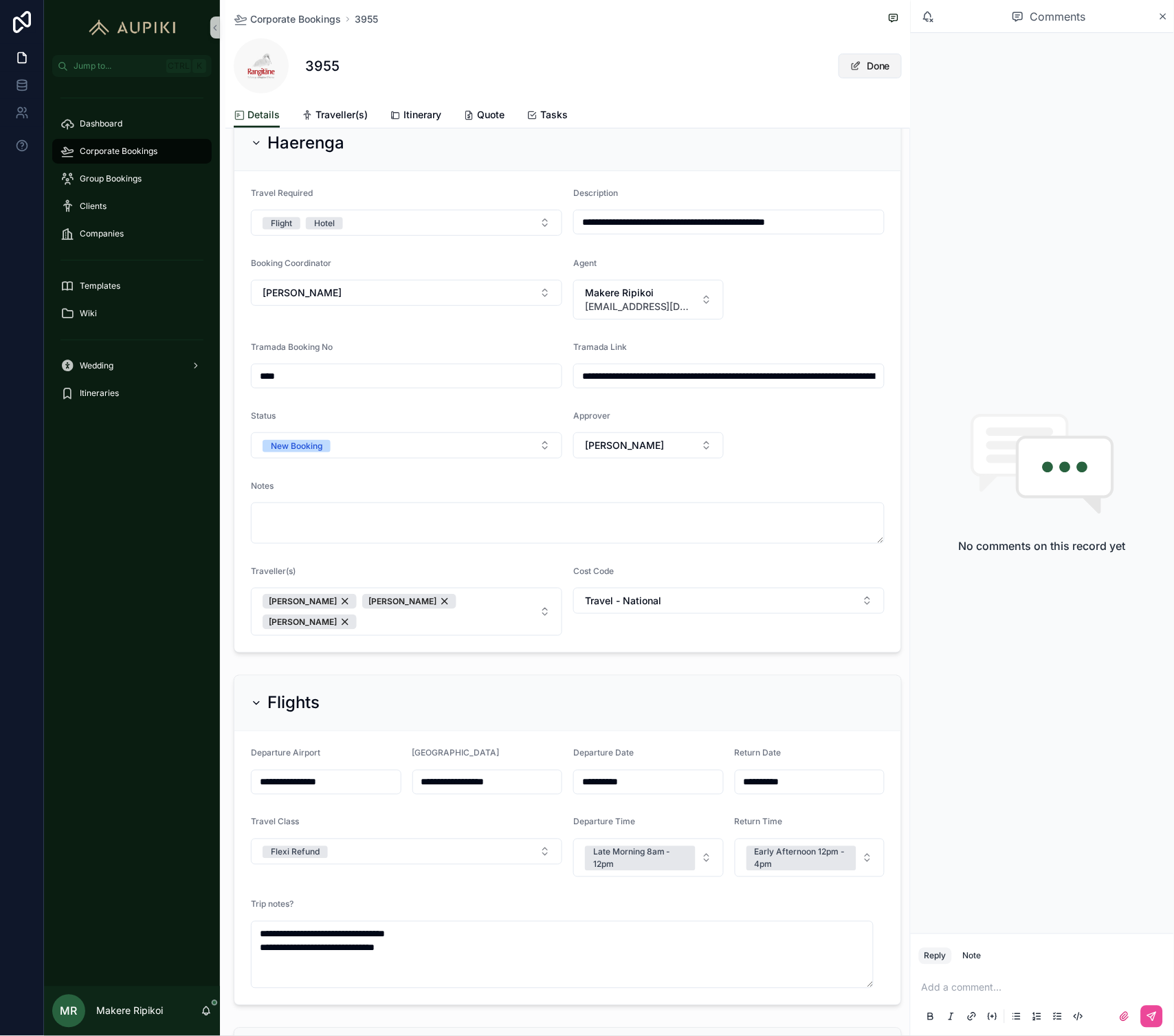
click at [859, 58] on button "Done" at bounding box center [869, 66] width 63 height 24
